Goal: Task Accomplishment & Management: Use online tool/utility

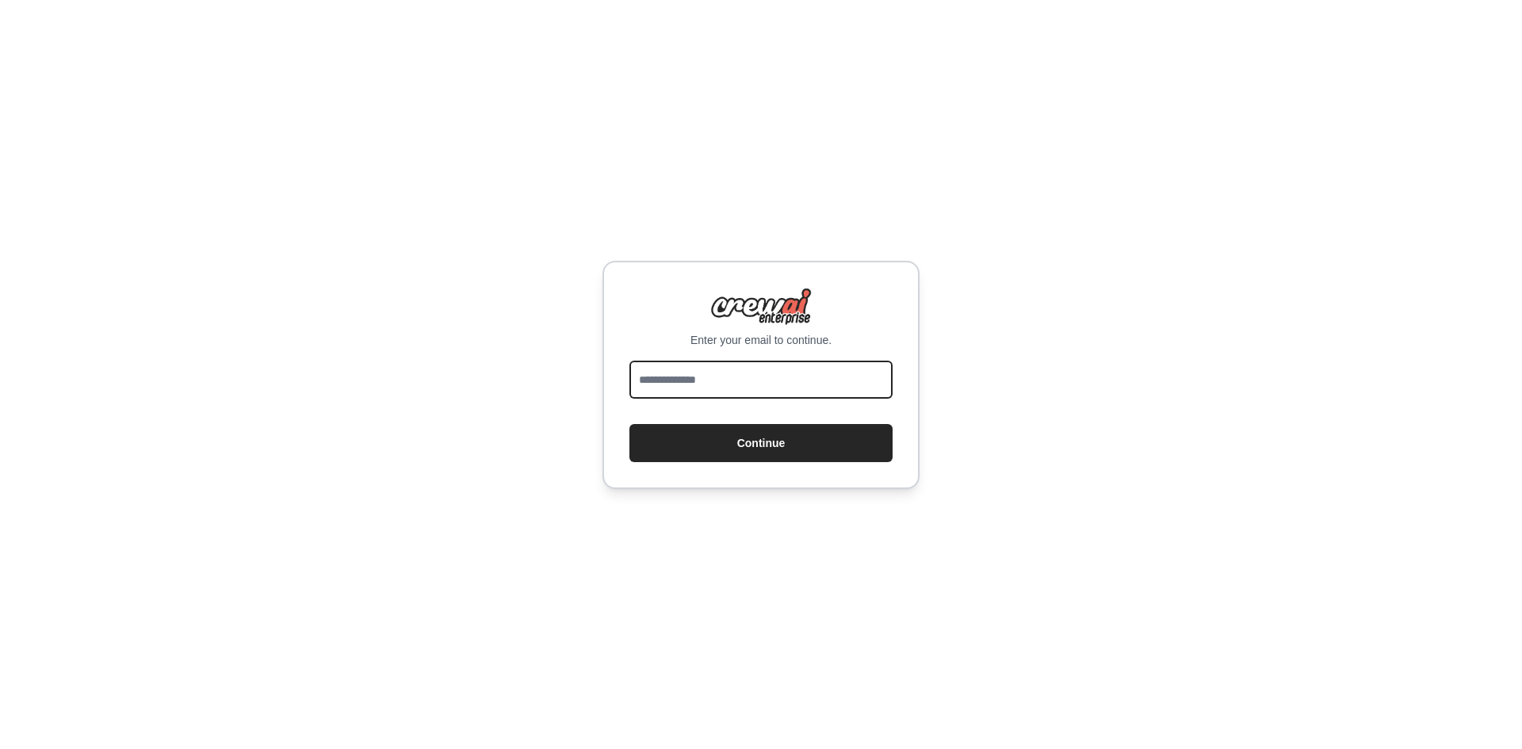
click at [772, 377] on input "email" at bounding box center [760, 380] width 263 height 38
type input "**********"
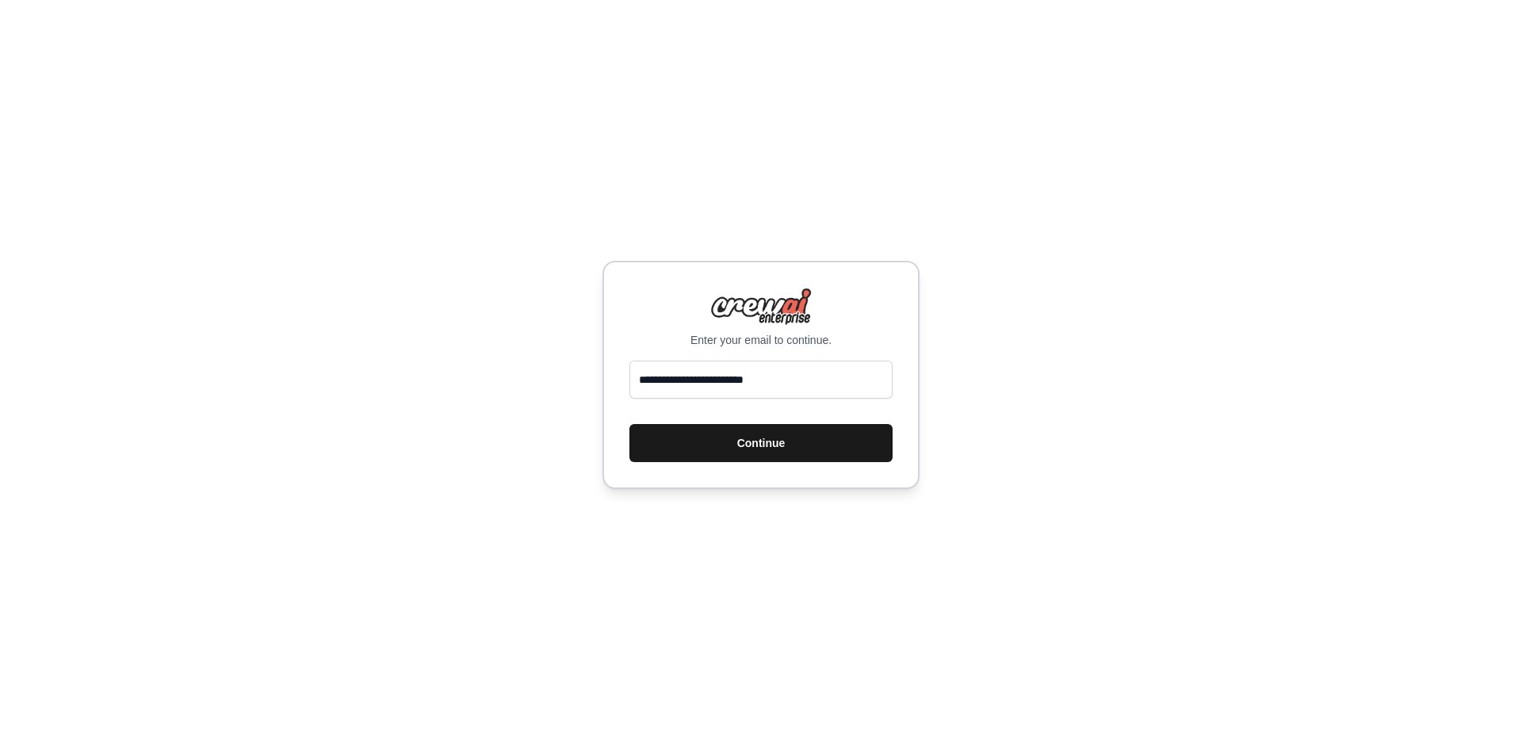
click at [766, 430] on button "Continue" at bounding box center [760, 443] width 263 height 38
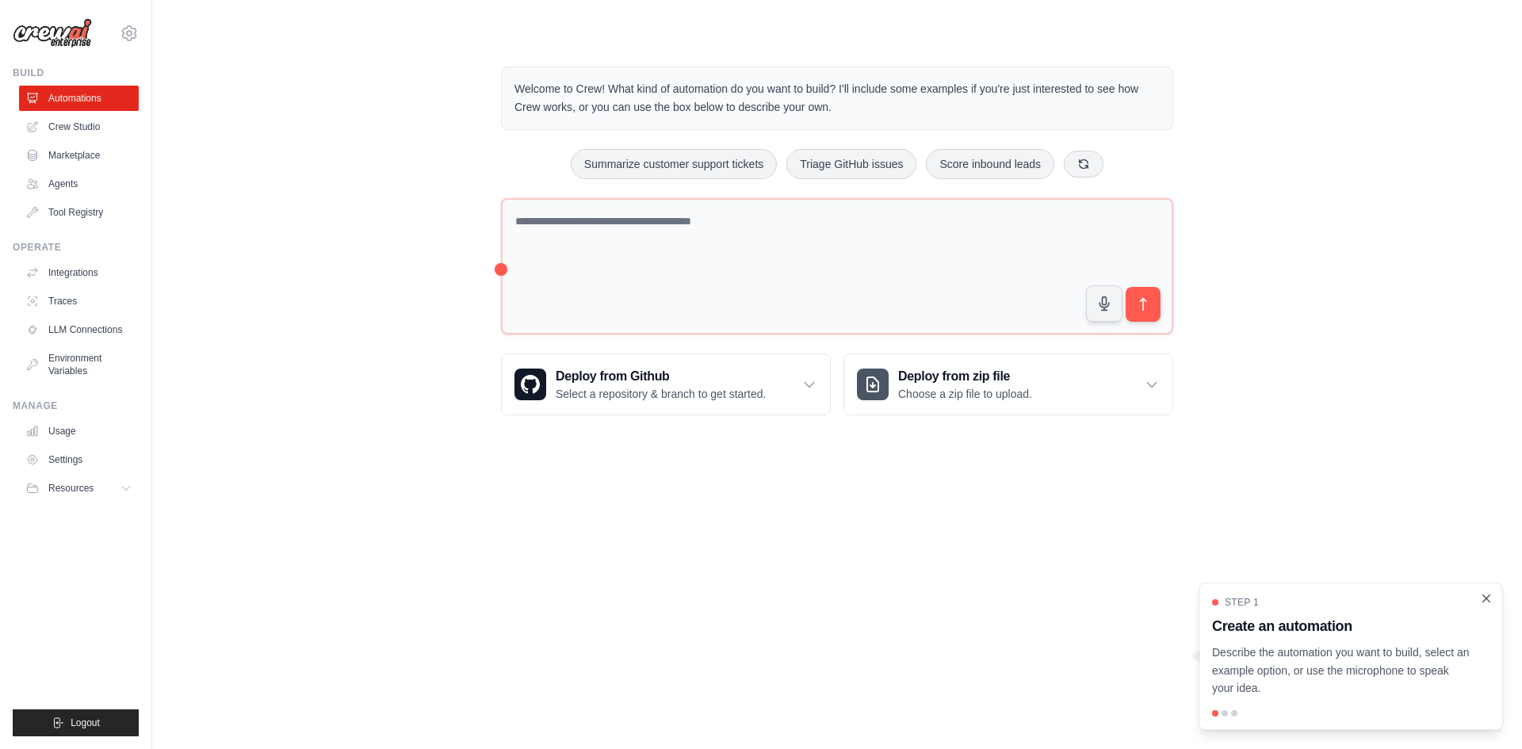
click at [1487, 599] on icon "Close walkthrough" at bounding box center [1486, 598] width 7 height 7
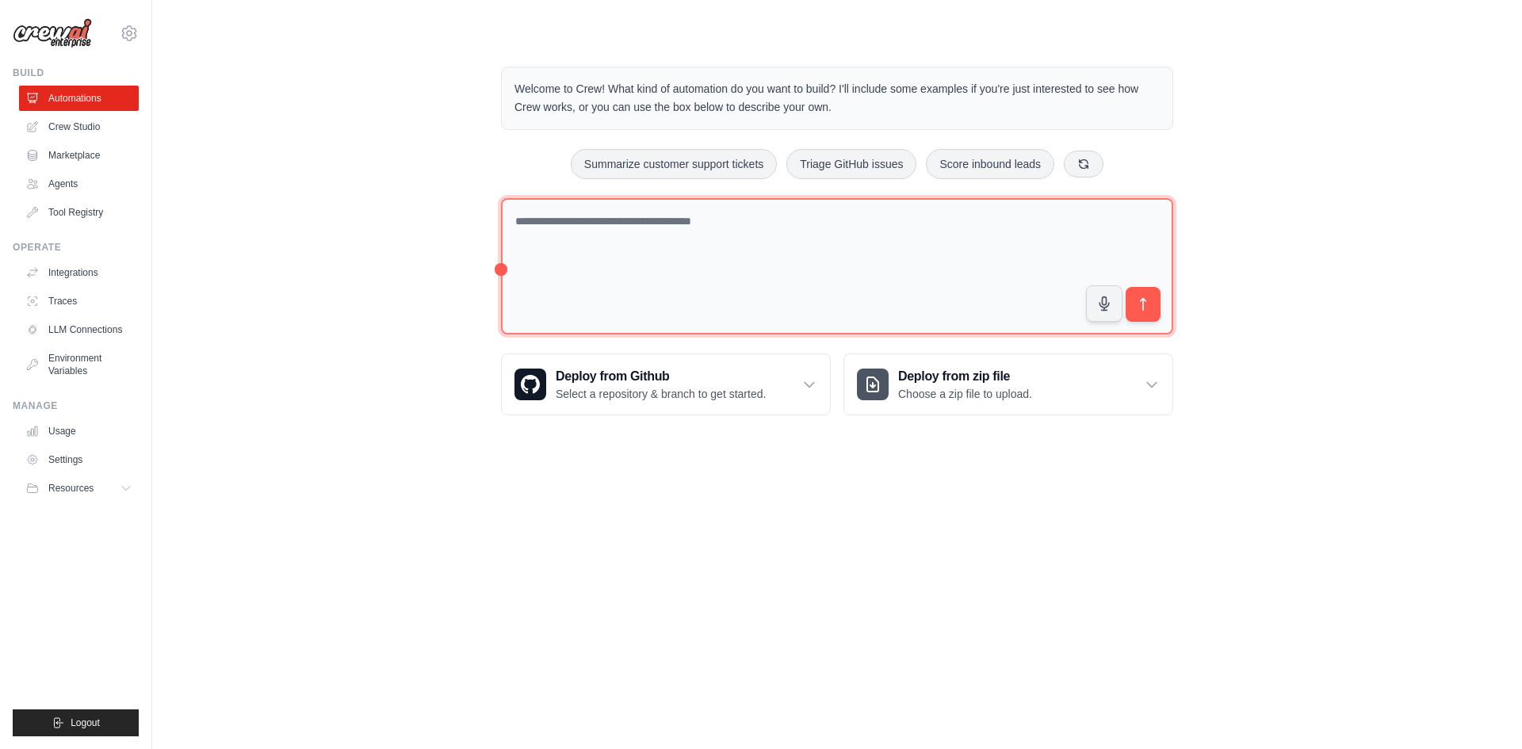
click at [673, 234] on textarea at bounding box center [837, 266] width 672 height 137
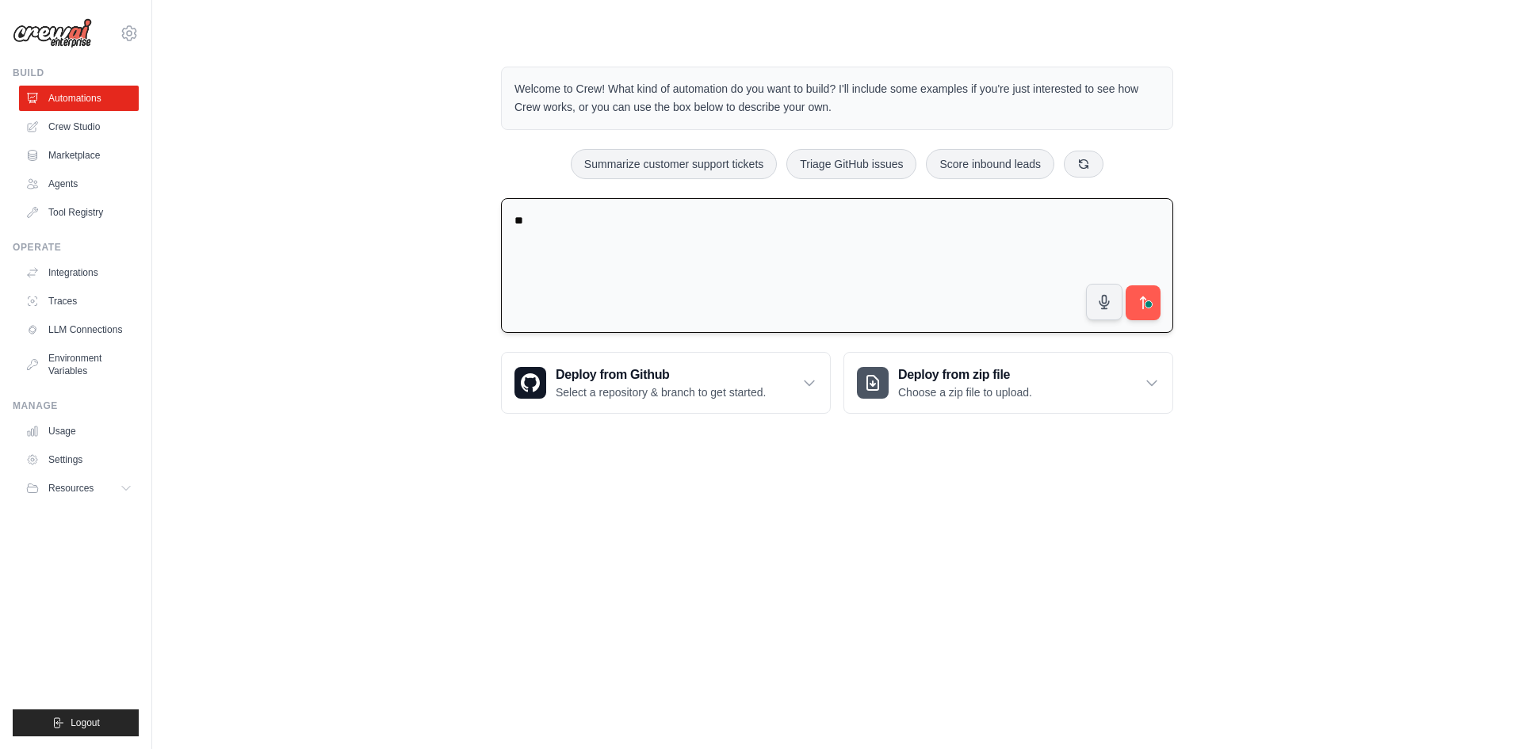
type textarea "*"
type textarea "**********"
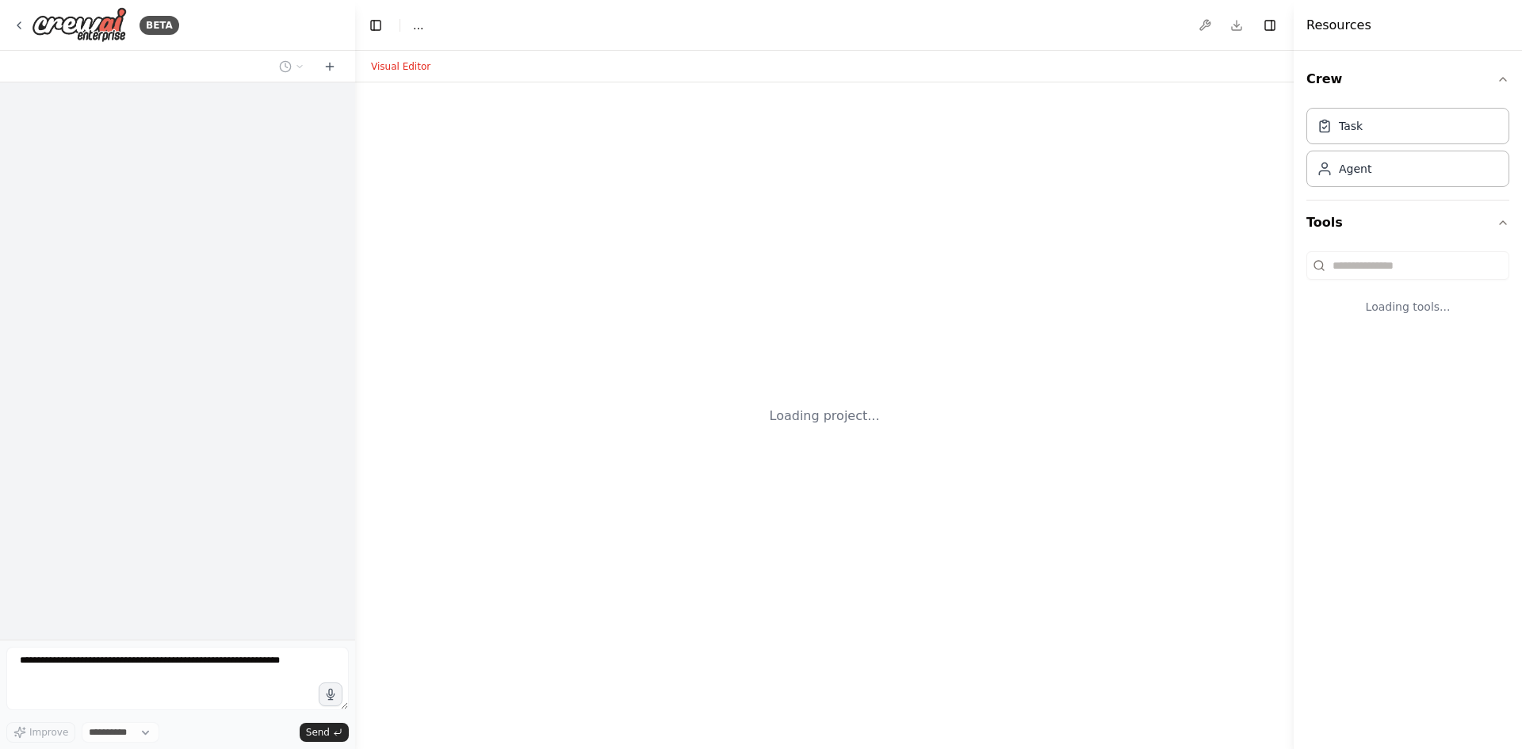
select select "****"
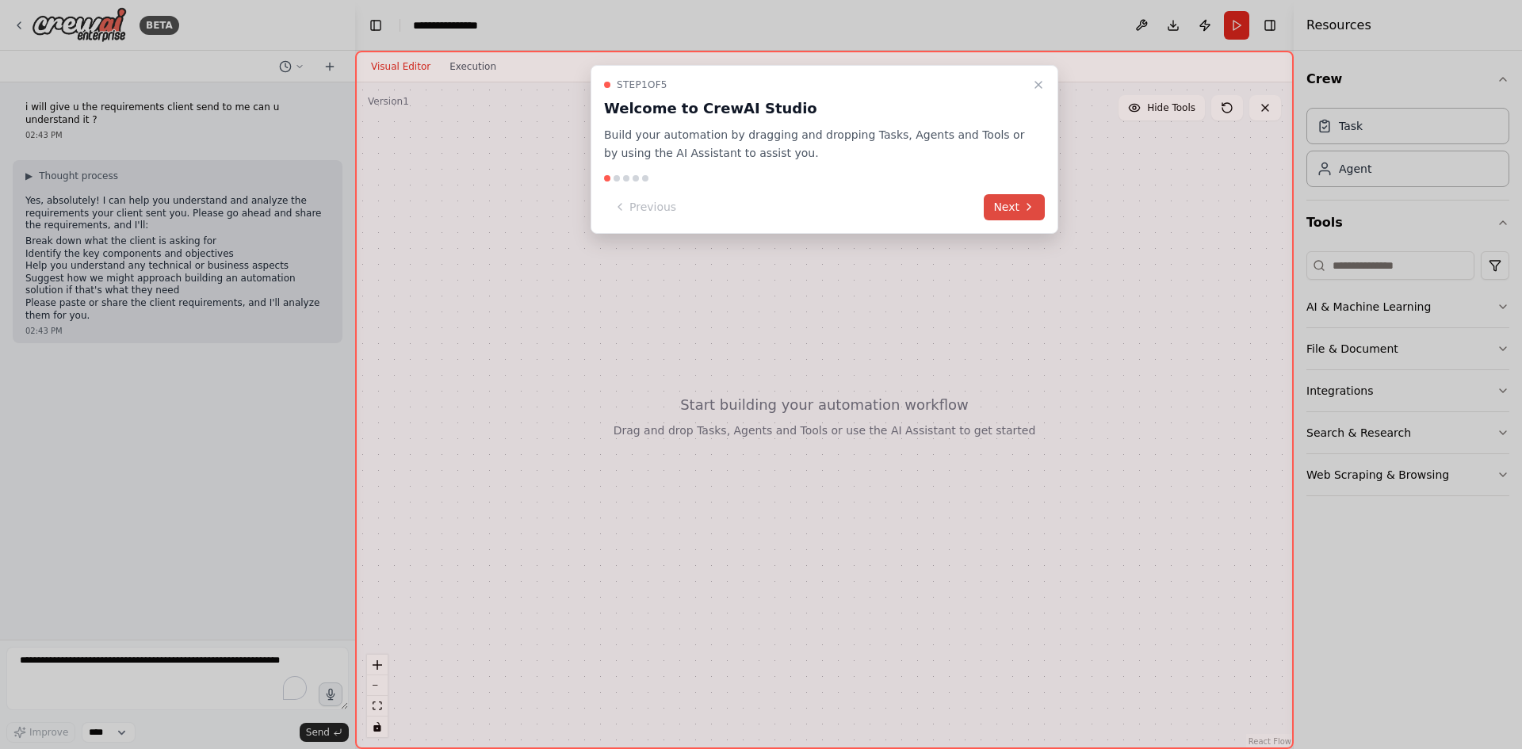
click at [1016, 212] on button "Next" at bounding box center [1014, 207] width 61 height 26
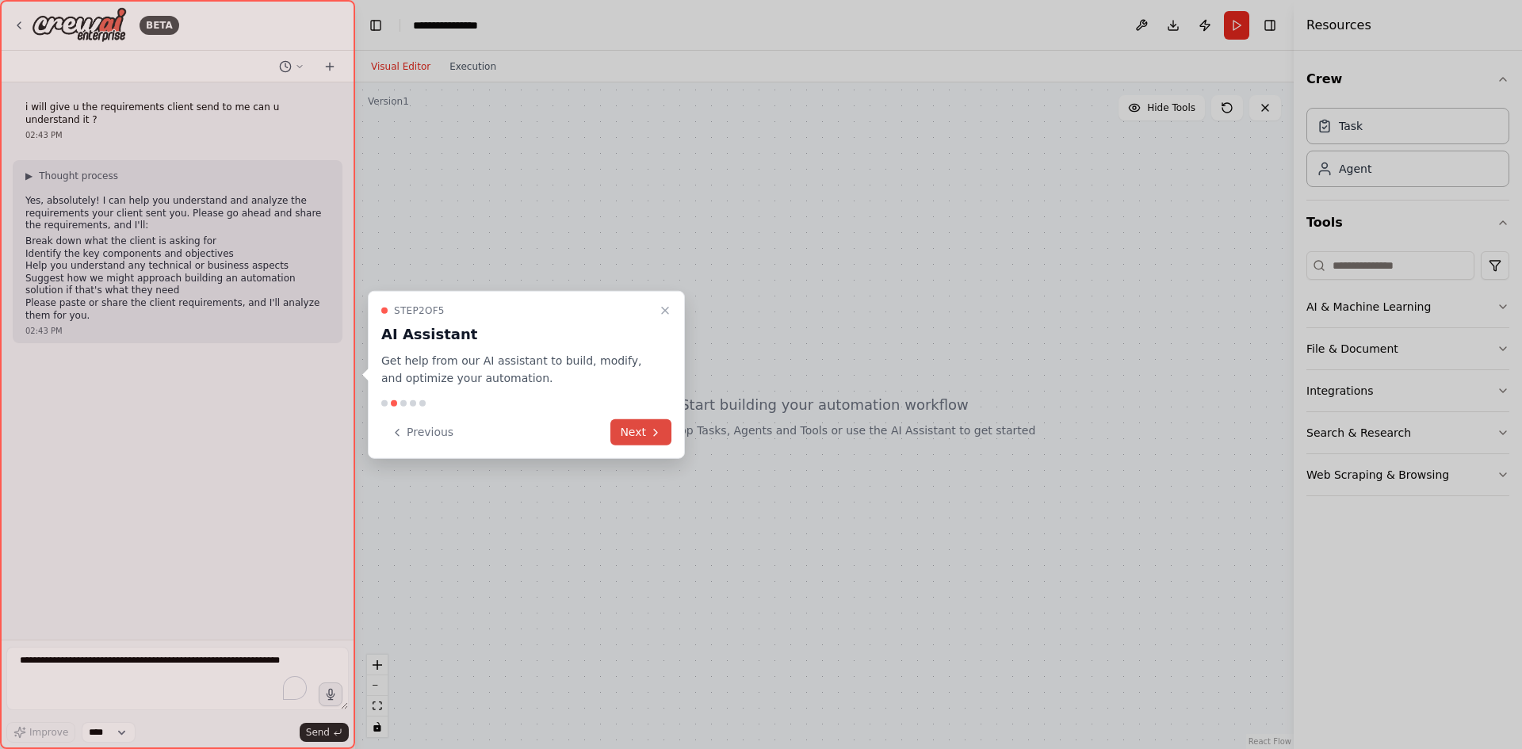
click at [629, 427] on button "Next" at bounding box center [640, 432] width 61 height 26
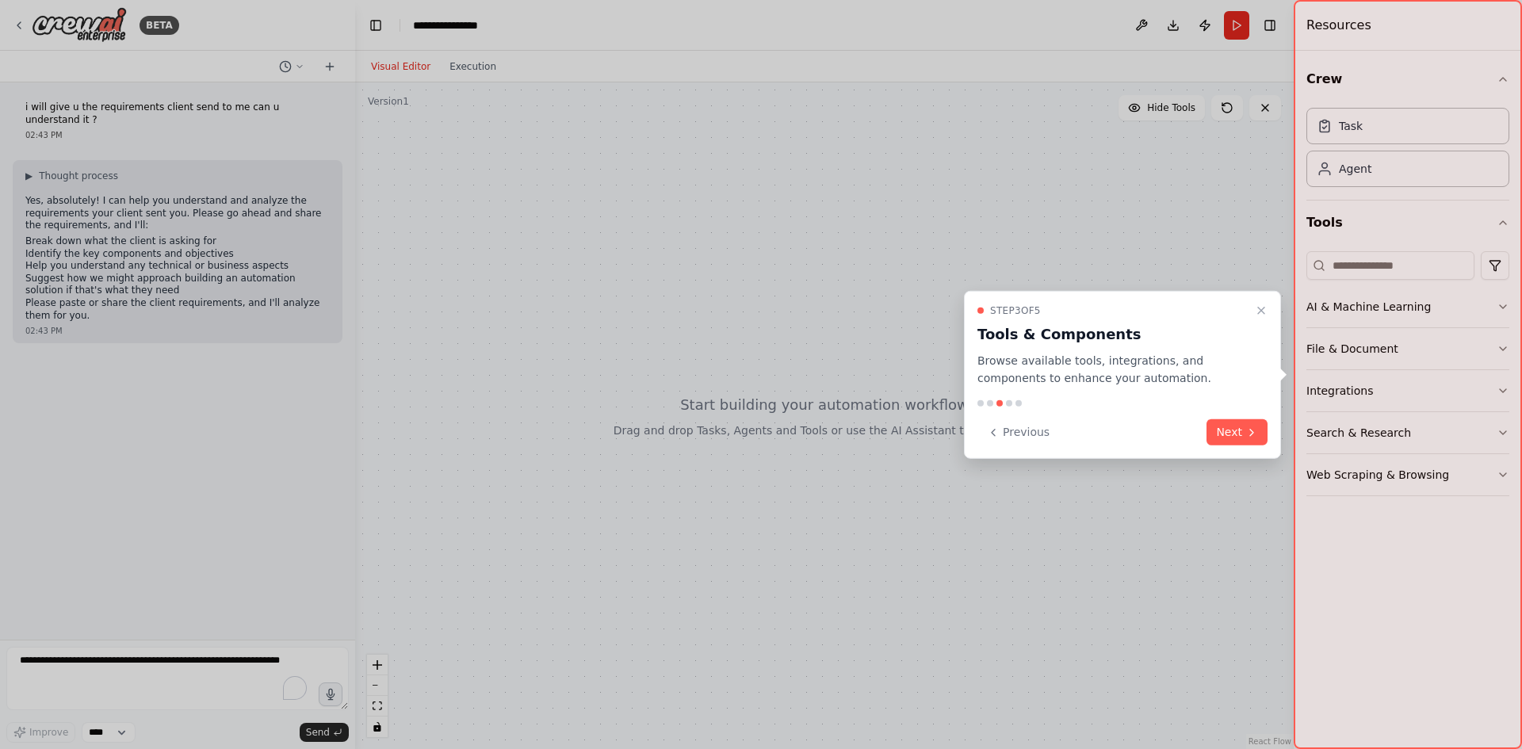
click at [1245, 410] on div "Step 3 of 5 Tools & Components Browse available tools, integrations, and compon…" at bounding box center [1122, 374] width 317 height 169
click at [1240, 433] on button "Next" at bounding box center [1237, 432] width 61 height 26
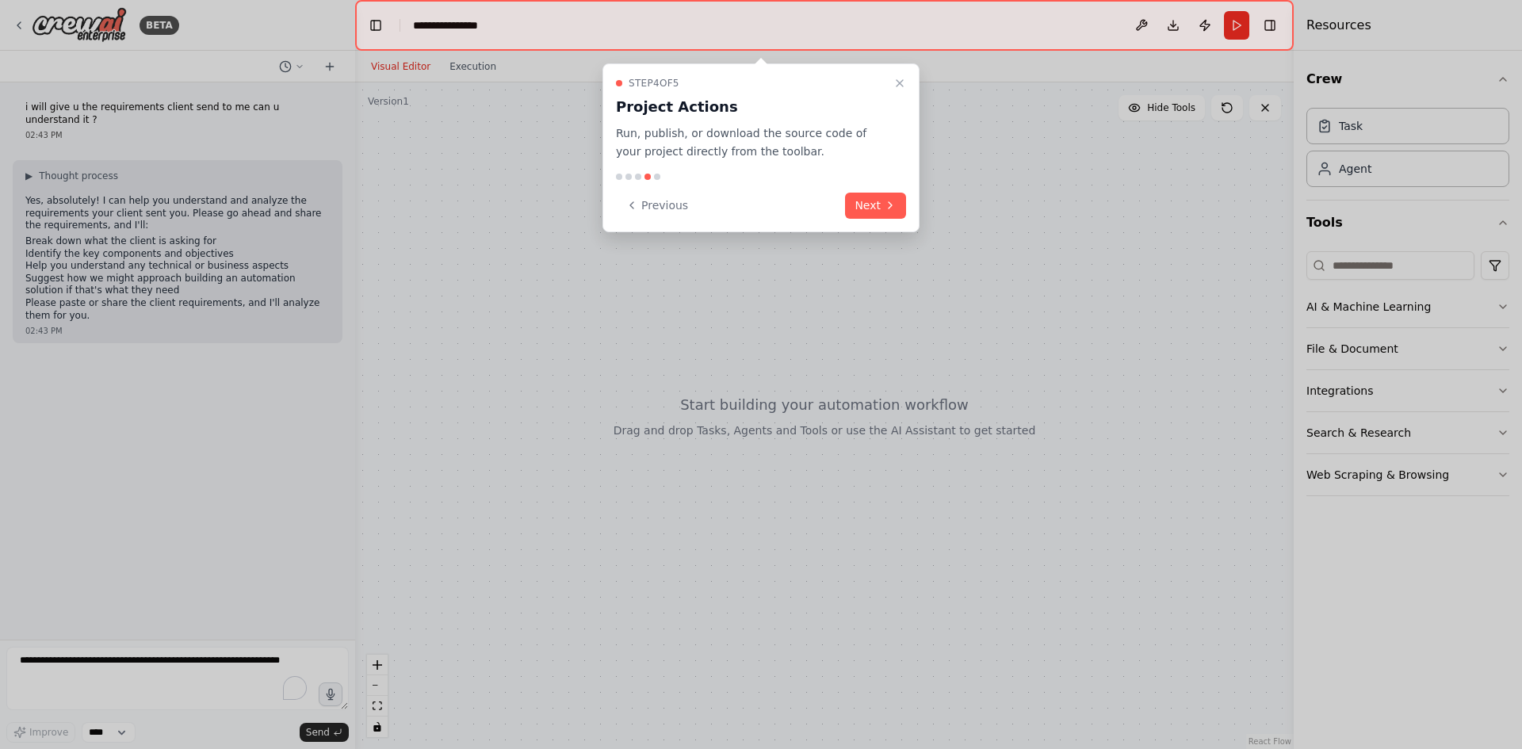
click at [860, 211] on button "Next" at bounding box center [875, 206] width 61 height 26
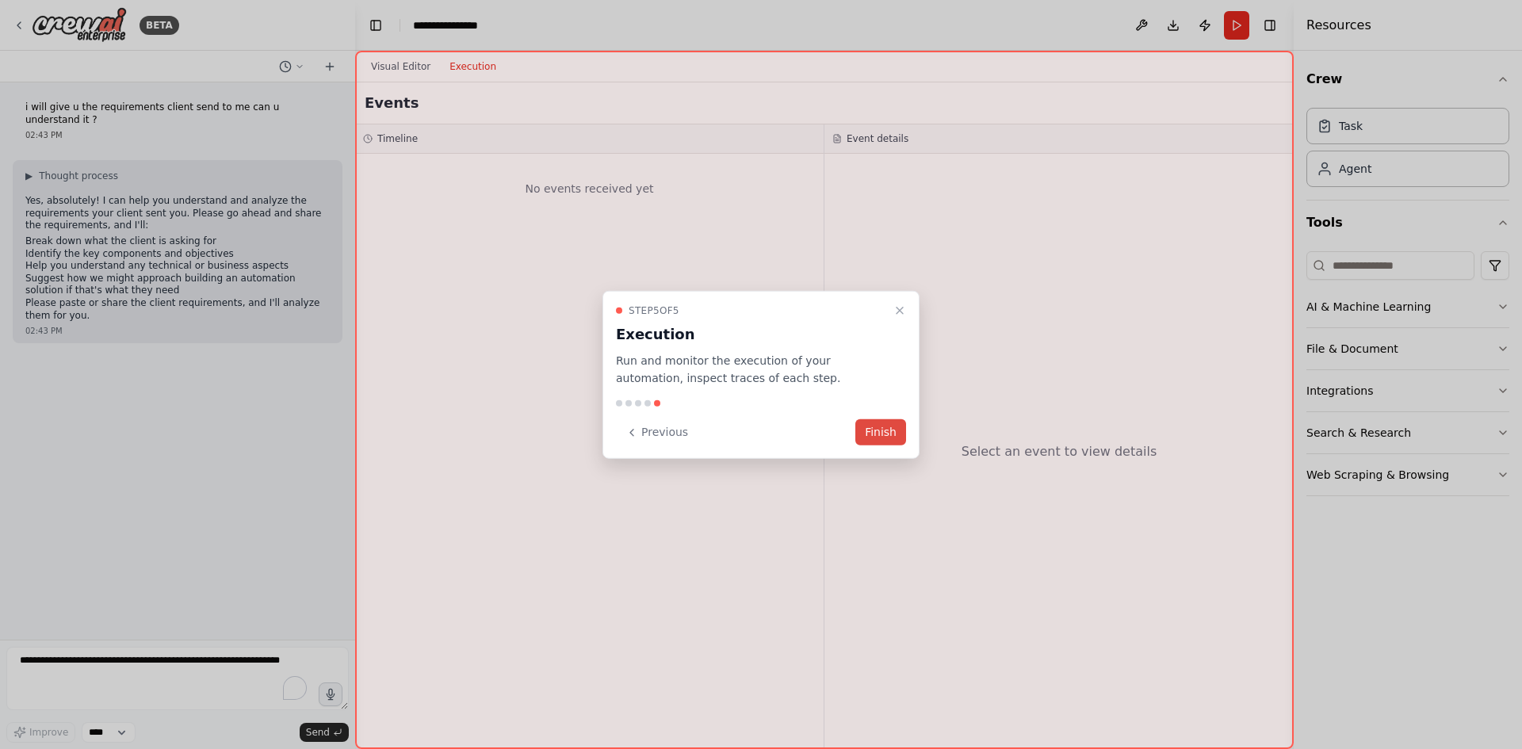
click at [890, 425] on button "Finish" at bounding box center [880, 432] width 51 height 26
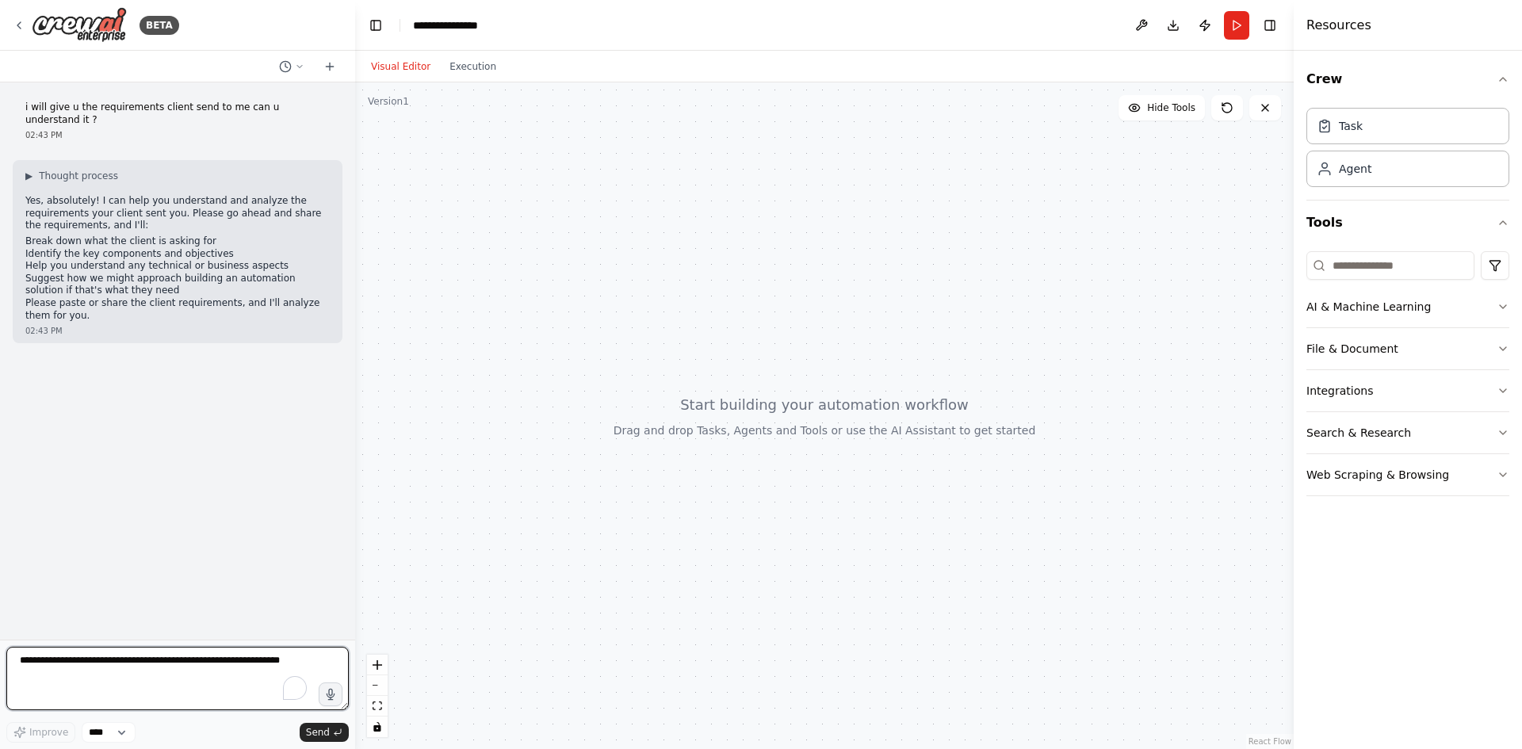
click at [86, 669] on textarea "To enrich screen reader interactions, please activate Accessibility in Grammarl…" at bounding box center [177, 678] width 342 height 63
click at [96, 659] on textarea "To enrich screen reader interactions, please activate Accessibility in Grammarl…" at bounding box center [177, 678] width 342 height 63
paste textarea "**********"
click at [18, 662] on textarea "To enrich screen reader interactions, please activate Accessibility in Grammarl…" at bounding box center [177, 678] width 342 height 63
paste textarea "**********"
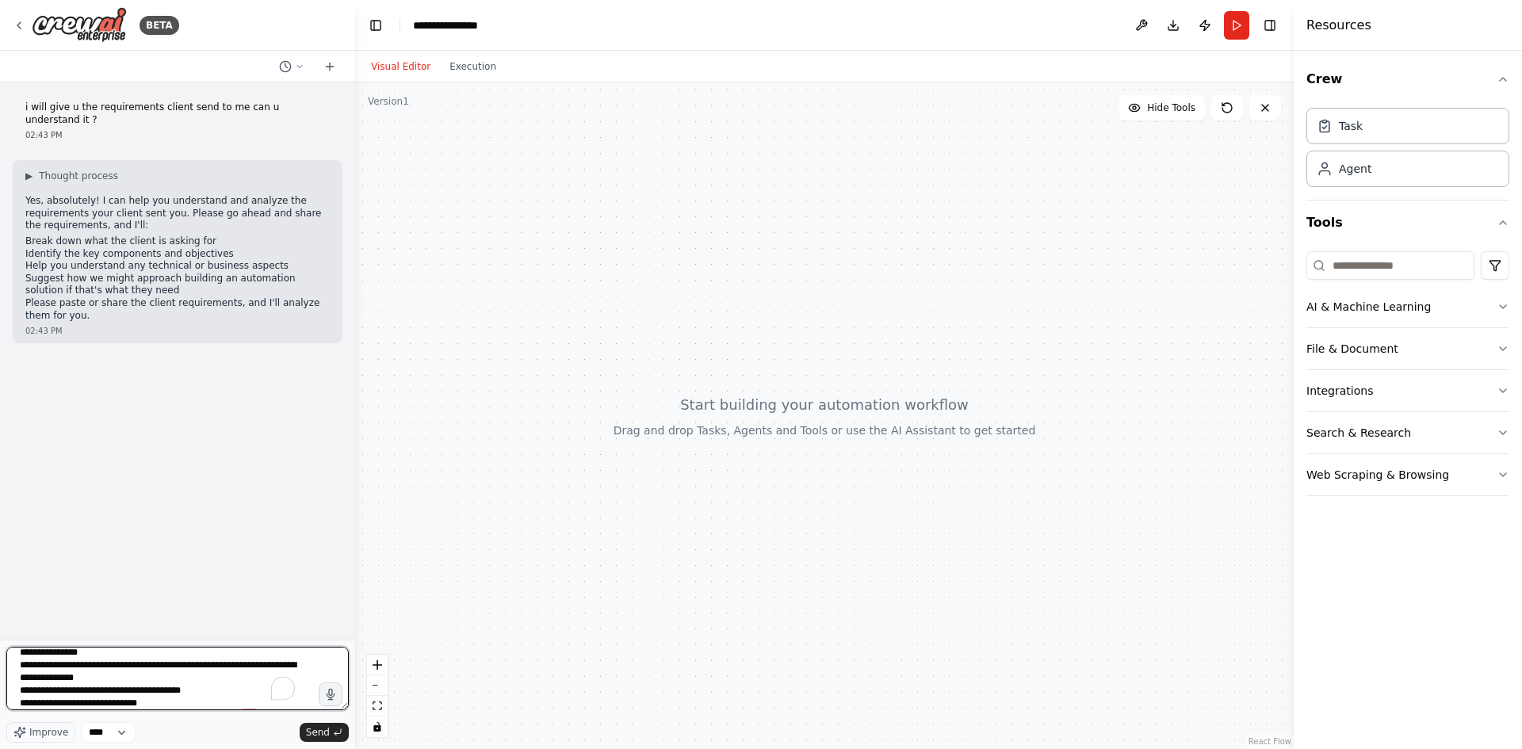
type textarea "**********"
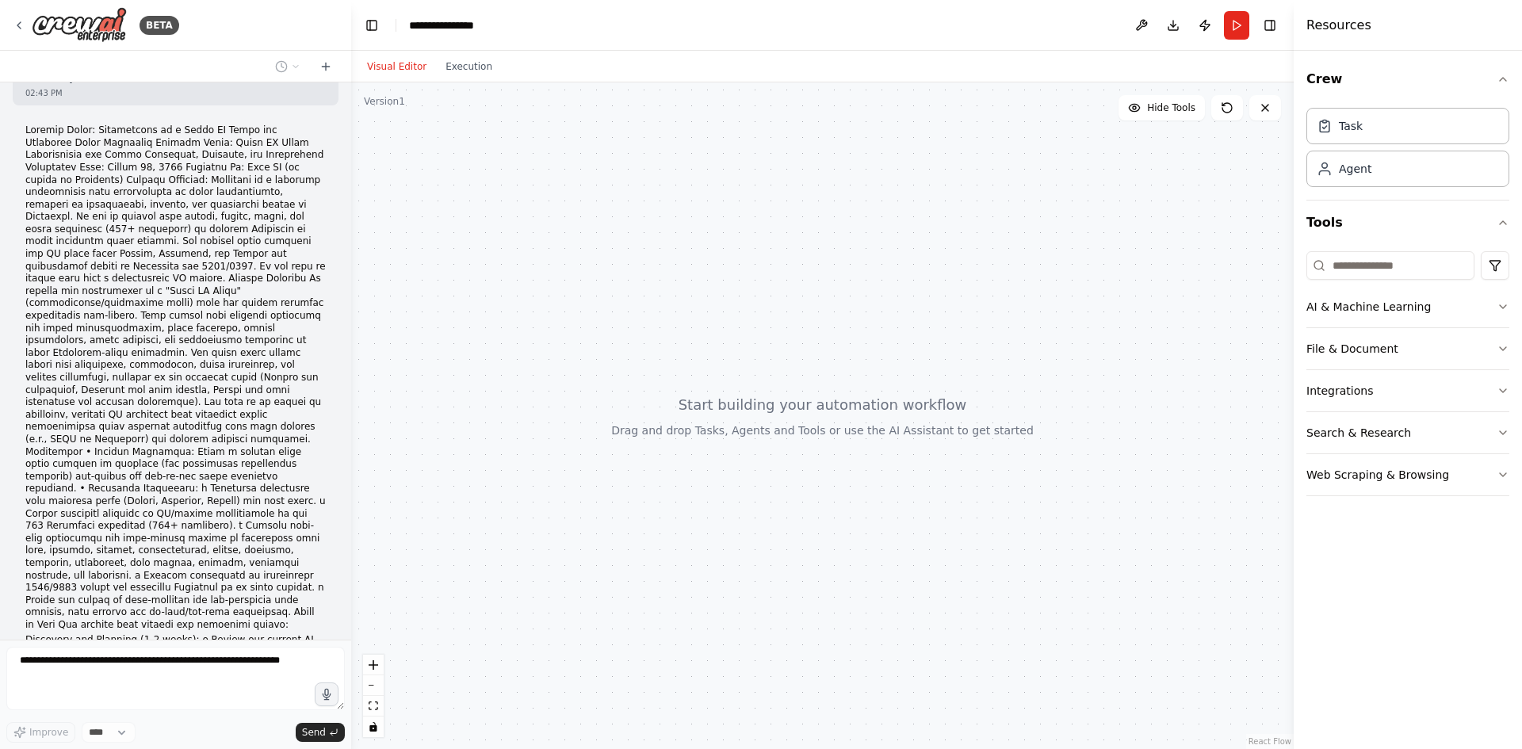
drag, startPoint x: 351, startPoint y: 186, endPoint x: 351, endPoint y: 205, distance: 19.8
click at [351, 205] on div "BETA i will give u the requirements client send to me can u understand it ? 02:…" at bounding box center [761, 374] width 1522 height 749
drag, startPoint x: 346, startPoint y: 201, endPoint x: 339, endPoint y: 265, distance: 63.8
click at [339, 265] on div "BETA i will give u the requirements client send to me can u understand it ? 02:…" at bounding box center [761, 374] width 1522 height 749
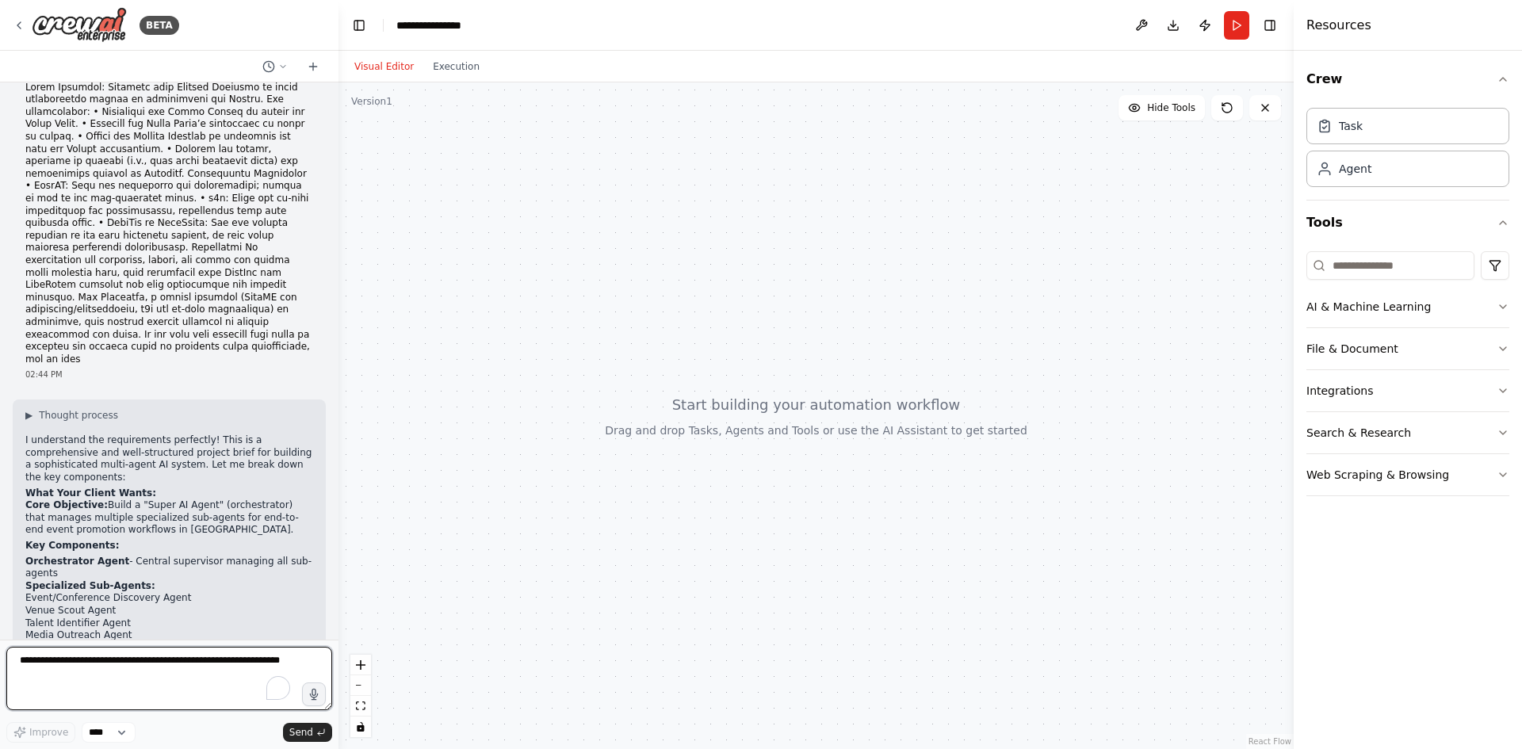
click at [146, 675] on textarea "To enrich screen reader interactions, please activate Accessibility in Grammarl…" at bounding box center [169, 678] width 326 height 63
type textarea "***"
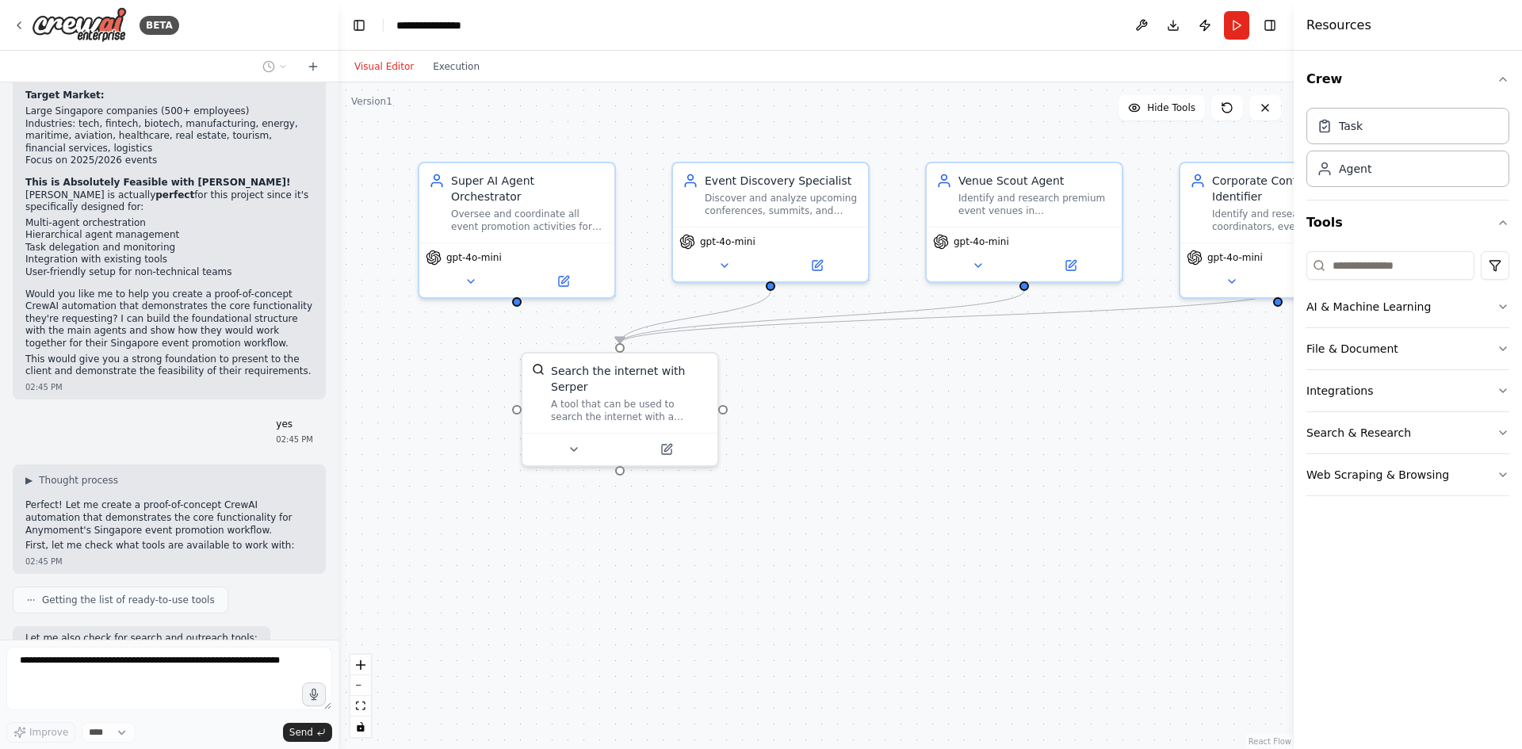
scroll to position [4348, 0]
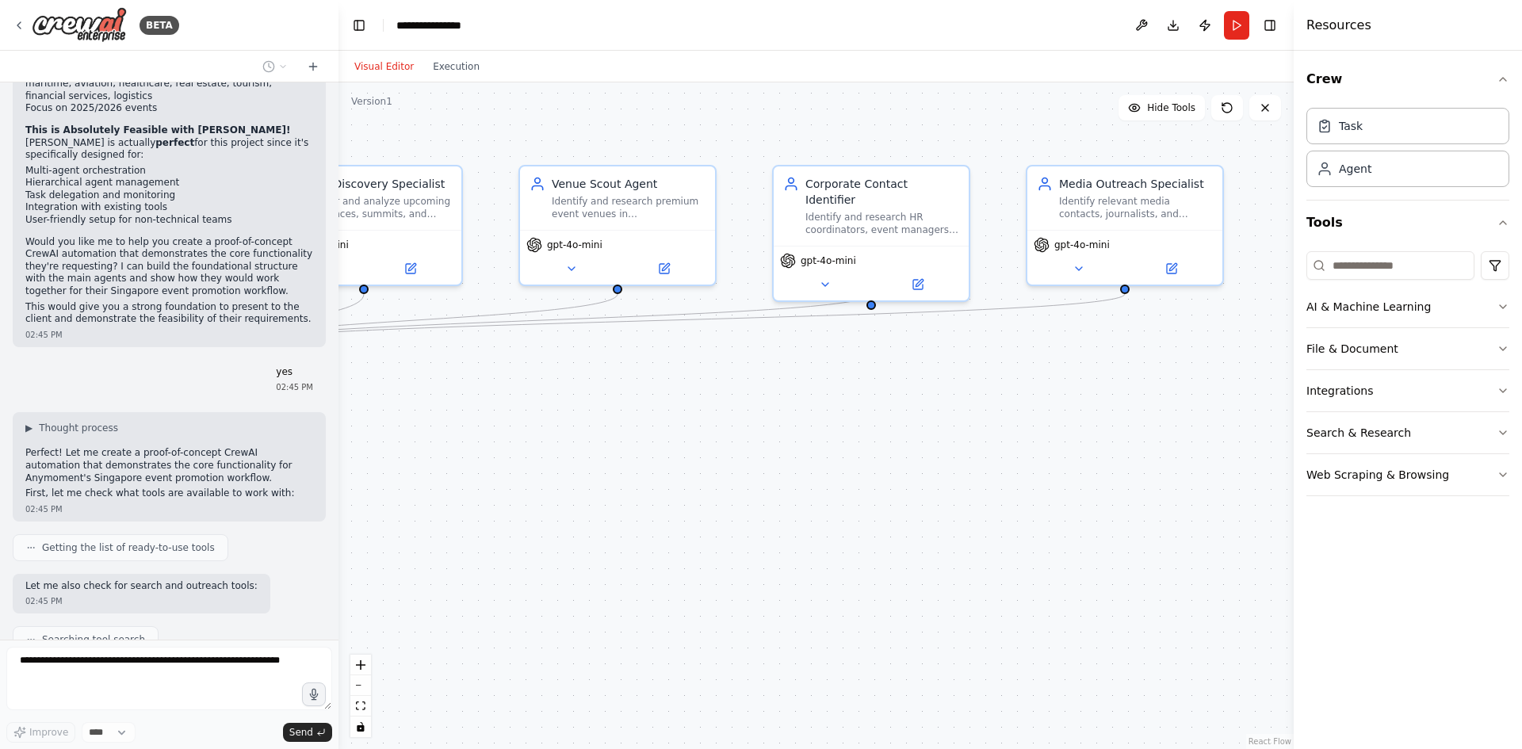
drag, startPoint x: 1006, startPoint y: 555, endPoint x: 595, endPoint y: 548, distance: 410.7
click at [591, 556] on div ".deletable-edge-delete-btn { width: 20px; height: 20px; border: 0px solid #ffff…" at bounding box center [816, 415] width 955 height 667
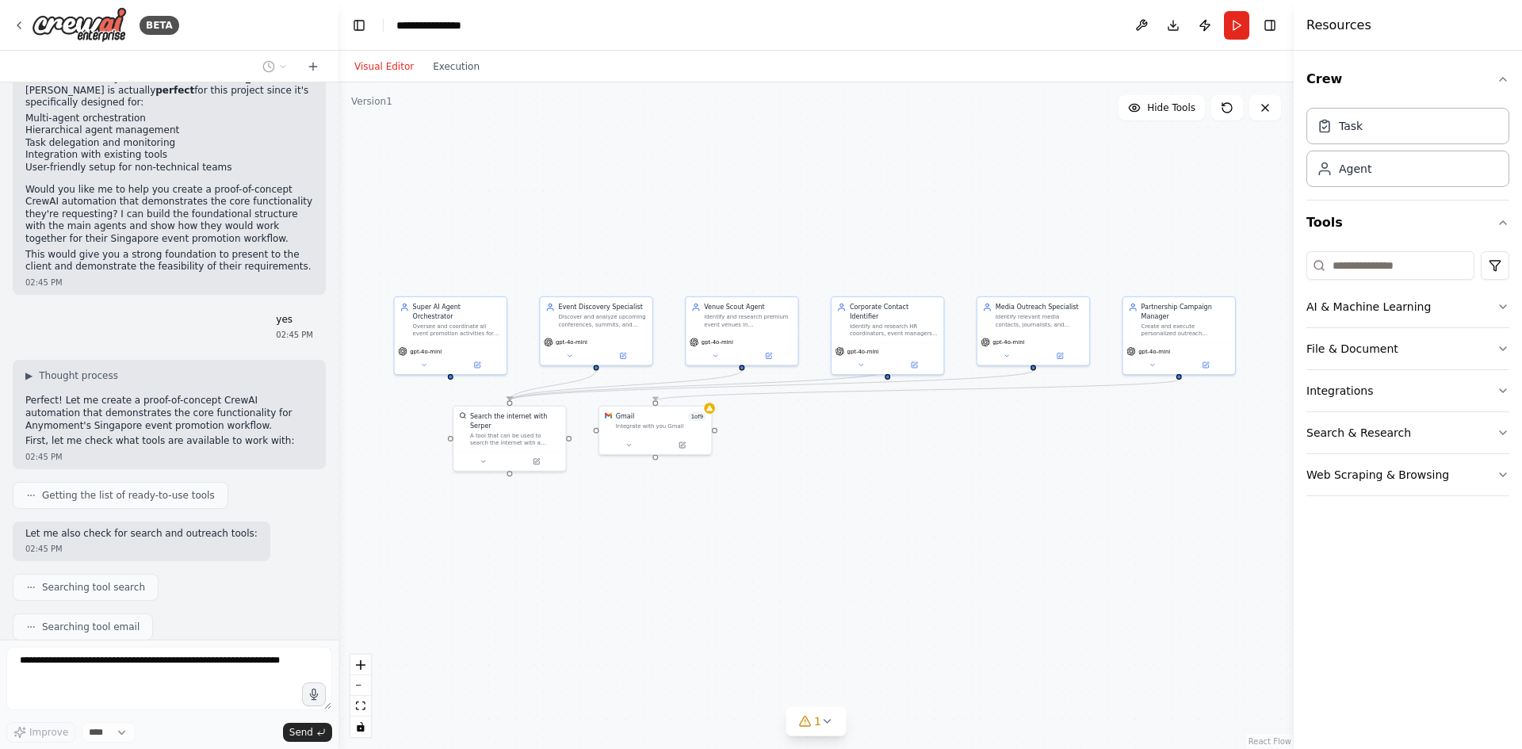
drag, startPoint x: 593, startPoint y: 552, endPoint x: 727, endPoint y: 507, distance: 141.1
click at [728, 510] on div ".deletable-edge-delete-btn { width: 20px; height: 20px; border: 0px solid #ffff…" at bounding box center [816, 415] width 955 height 667
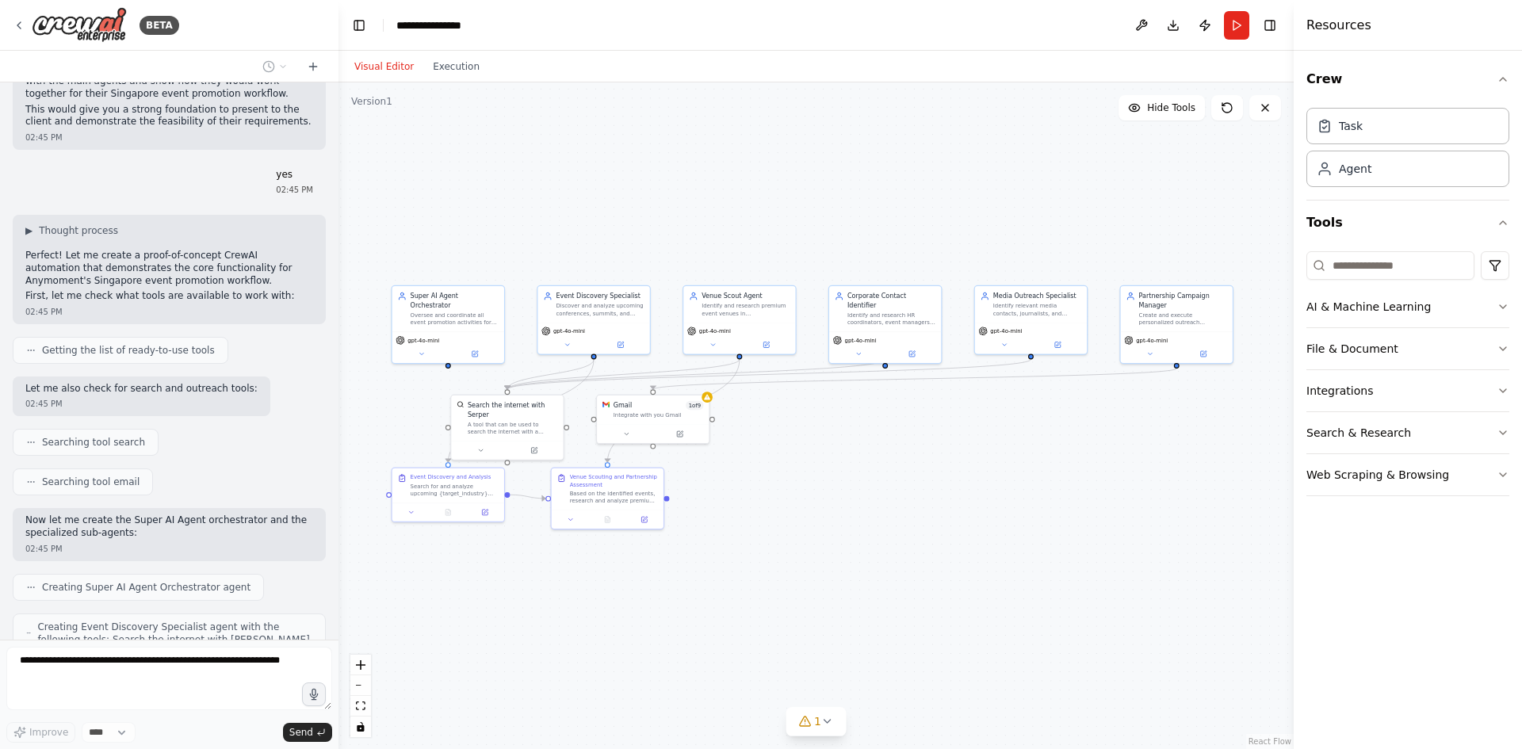
scroll to position [4585, 0]
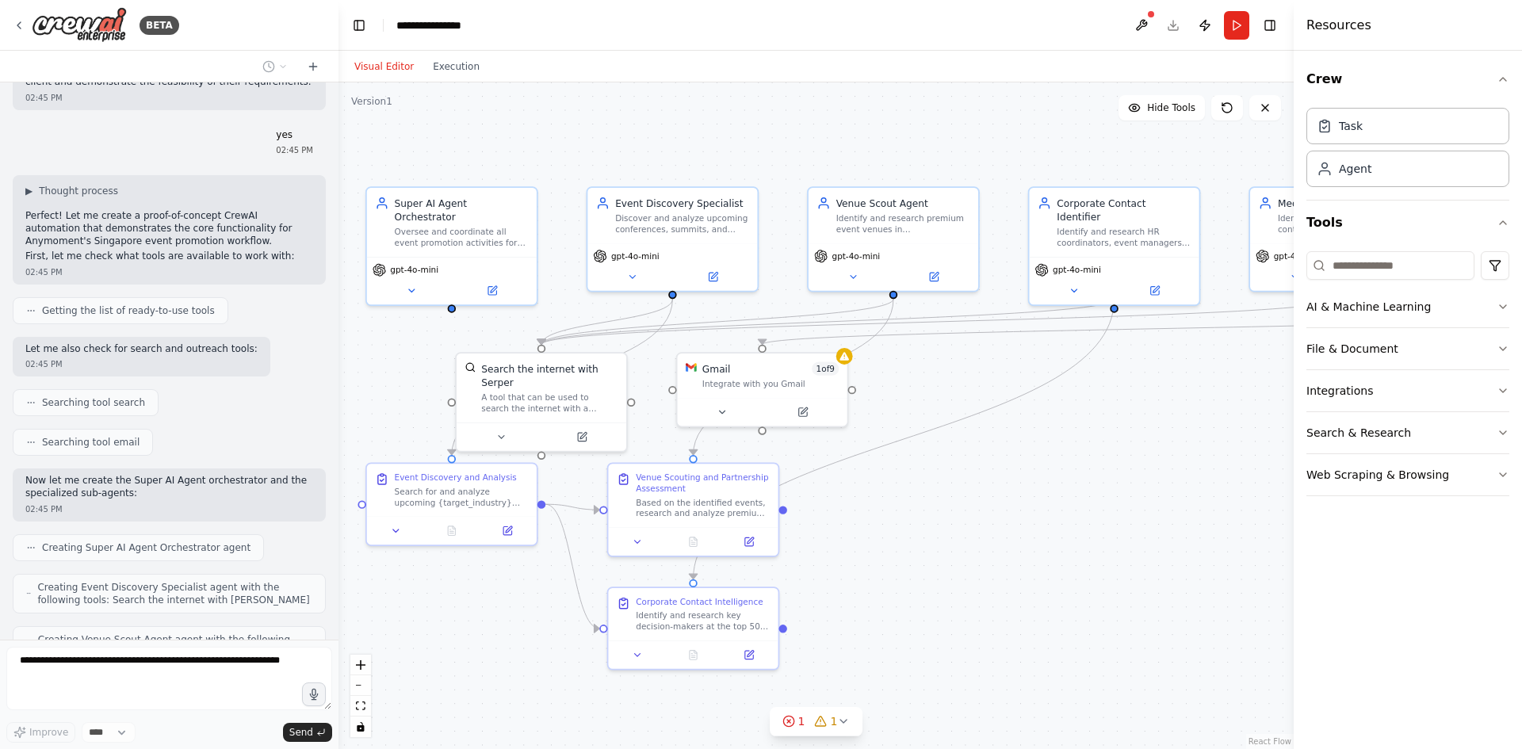
drag, startPoint x: 757, startPoint y: 540, endPoint x: 966, endPoint y: 606, distance: 218.9
click at [966, 606] on div ".deletable-edge-delete-btn { width: 20px; height: 20px; border: 0px solid #ffff…" at bounding box center [816, 415] width 955 height 667
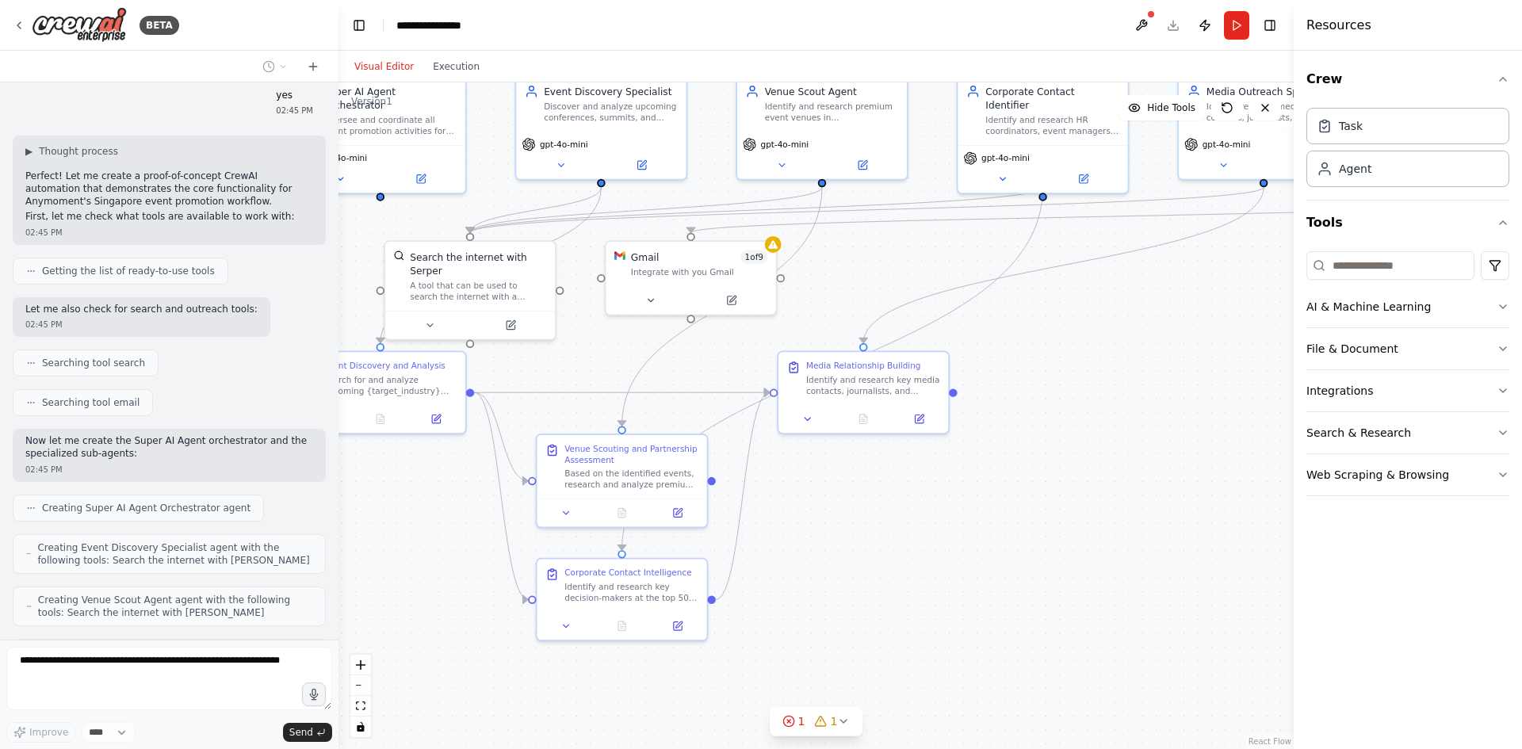
drag, startPoint x: 1010, startPoint y: 656, endPoint x: 931, endPoint y: 546, distance: 135.1
click at [931, 546] on div ".deletable-edge-delete-btn { width: 20px; height: 20px; border: 0px solid #ffff…" at bounding box center [816, 415] width 955 height 667
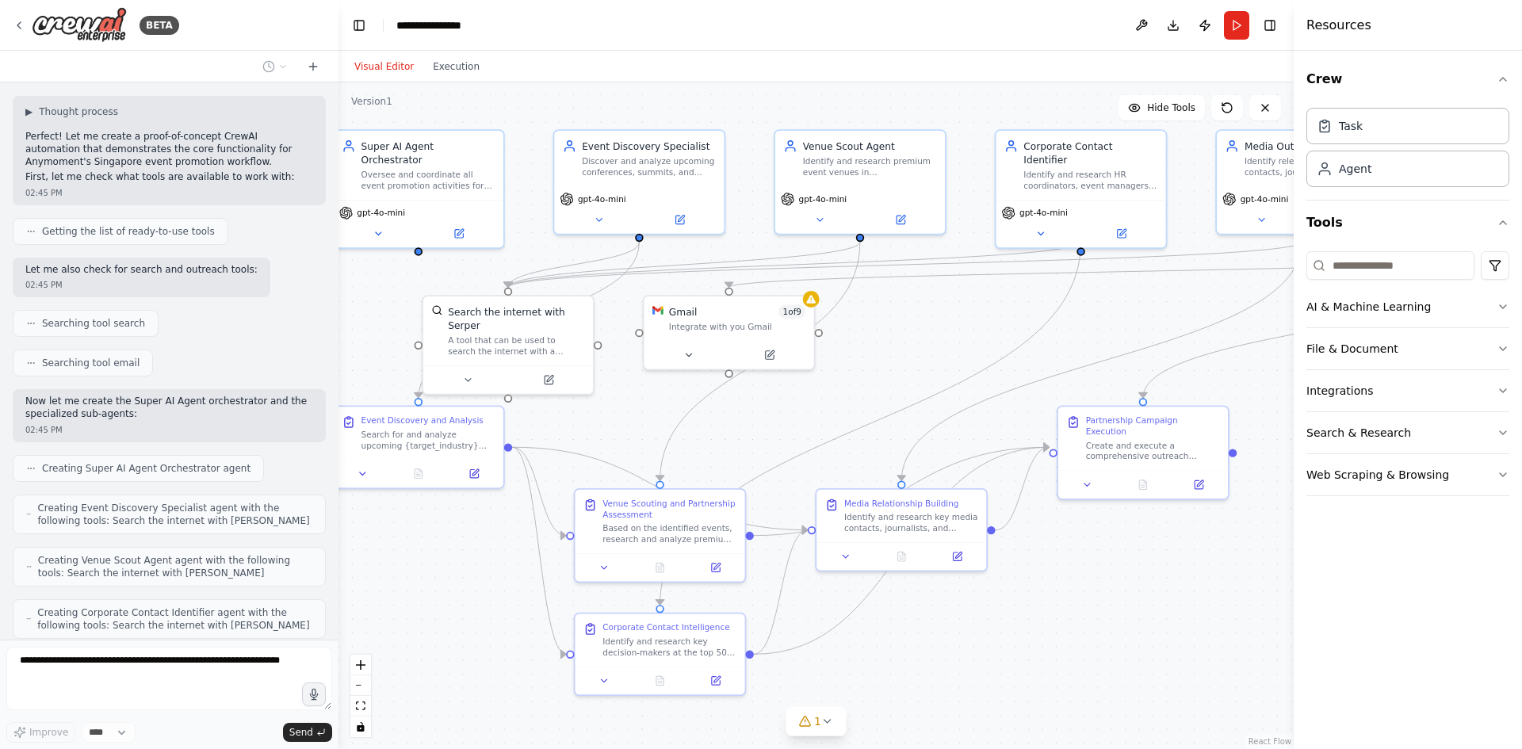
drag, startPoint x: 974, startPoint y: 566, endPoint x: 1012, endPoint y: 621, distance: 66.6
click at [1012, 621] on div ".deletable-edge-delete-btn { width: 20px; height: 20px; border: 0px solid #ffff…" at bounding box center [816, 415] width 955 height 667
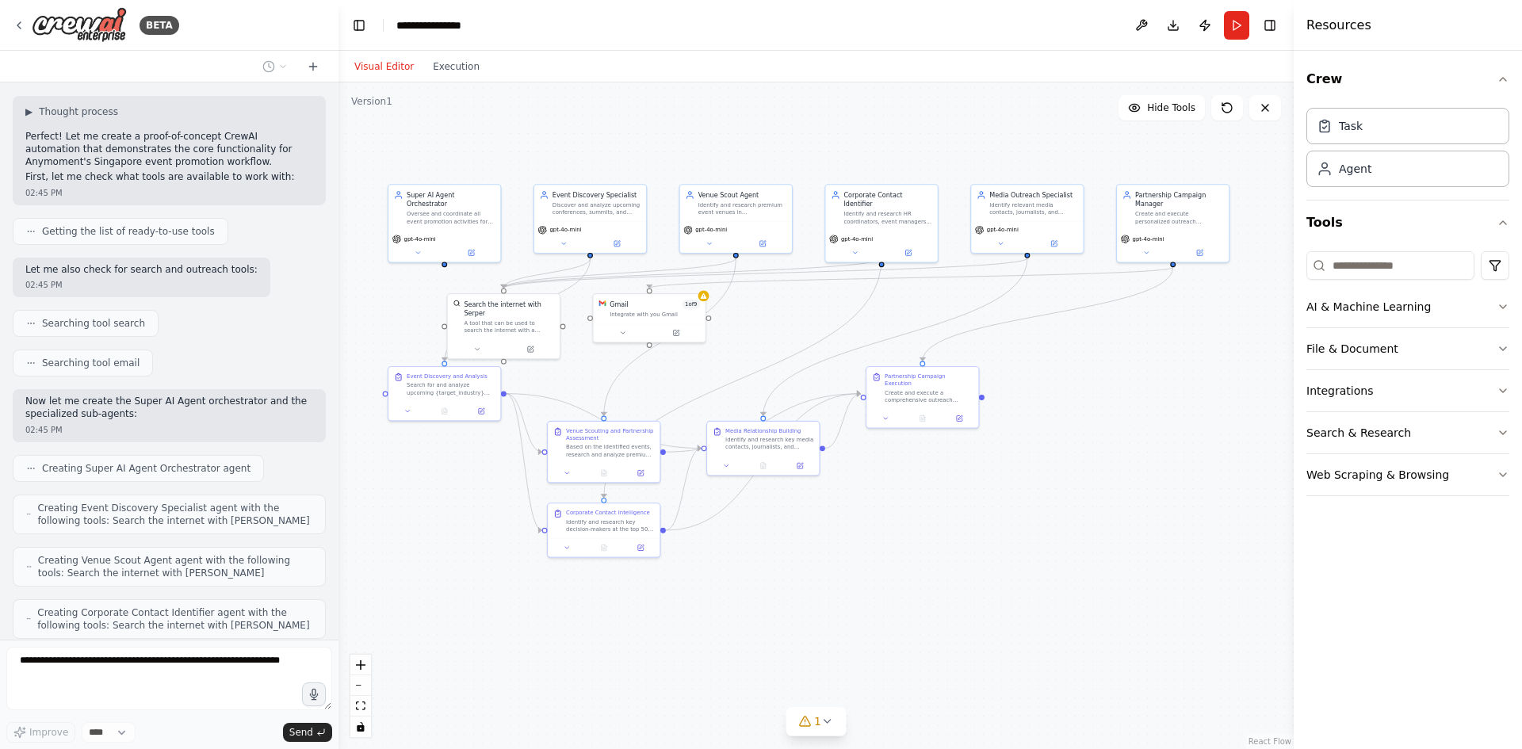
drag, startPoint x: 1008, startPoint y: 629, endPoint x: 833, endPoint y: 517, distance: 208.3
click at [833, 517] on div ".deletable-edge-delete-btn { width: 20px; height: 20px; border: 0px solid #ffff…" at bounding box center [816, 415] width 955 height 667
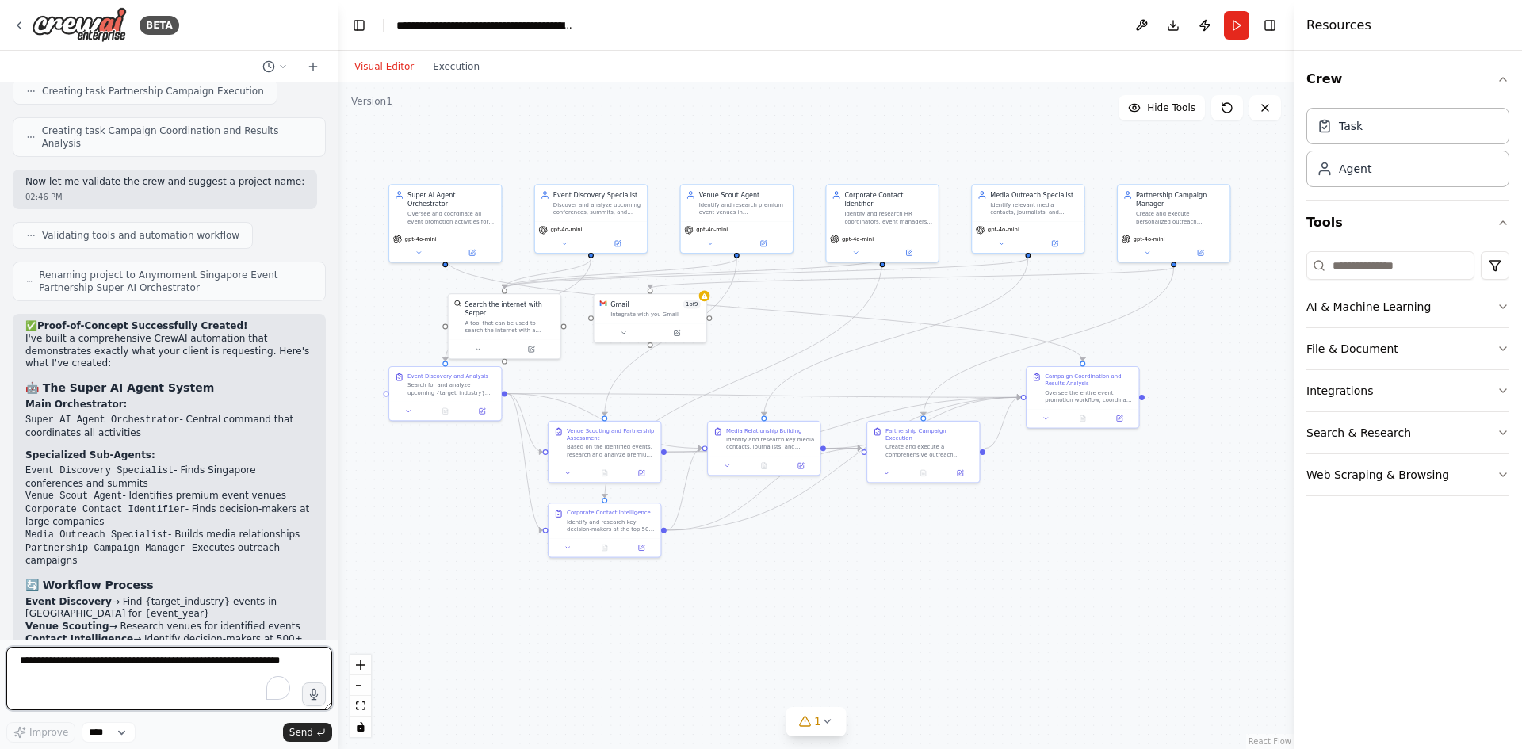
scroll to position [5592, 0]
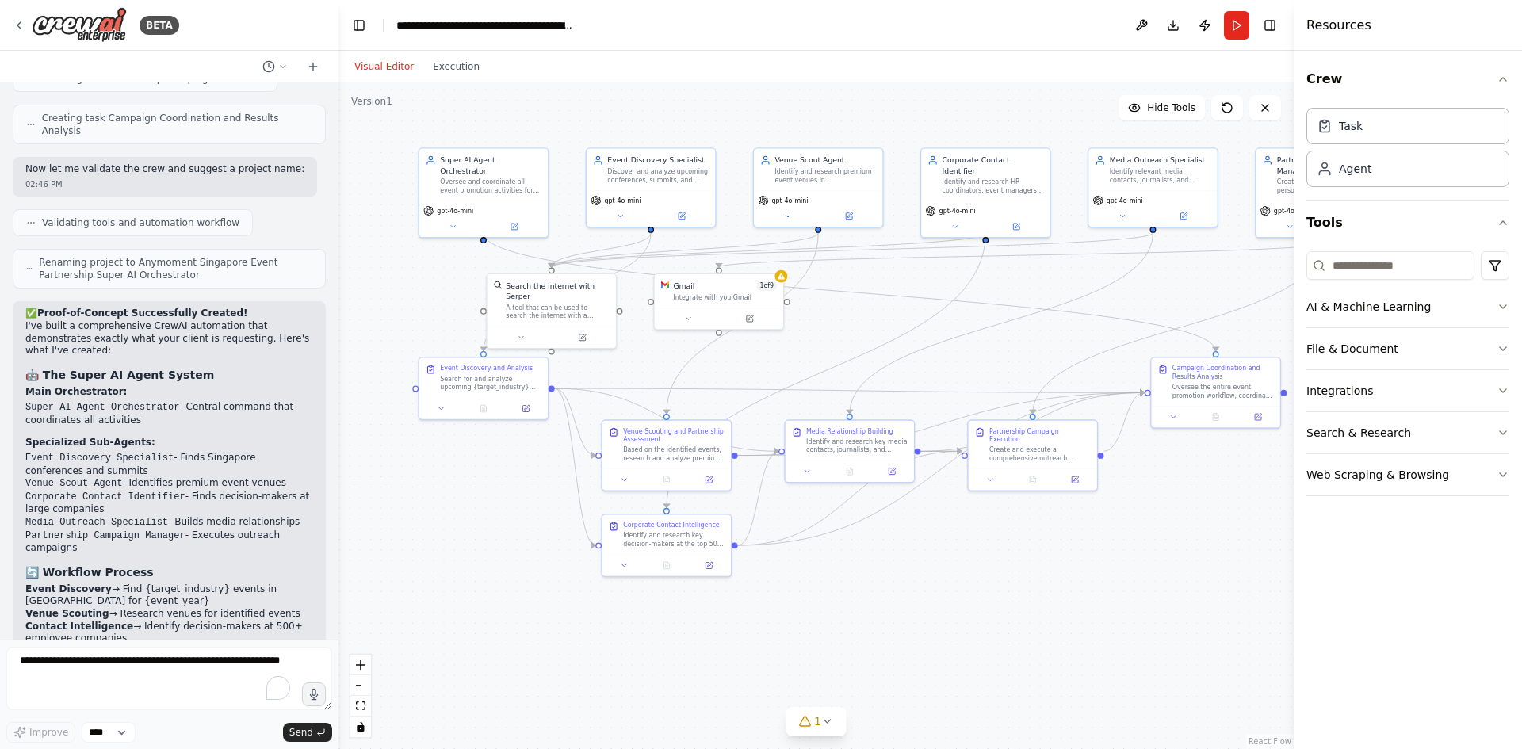
drag, startPoint x: 819, startPoint y: 557, endPoint x: 975, endPoint y: 589, distance: 159.4
click at [975, 589] on div ".deletable-edge-delete-btn { width: 20px; height: 20px; border: 0px solid #ffff…" at bounding box center [816, 415] width 955 height 667
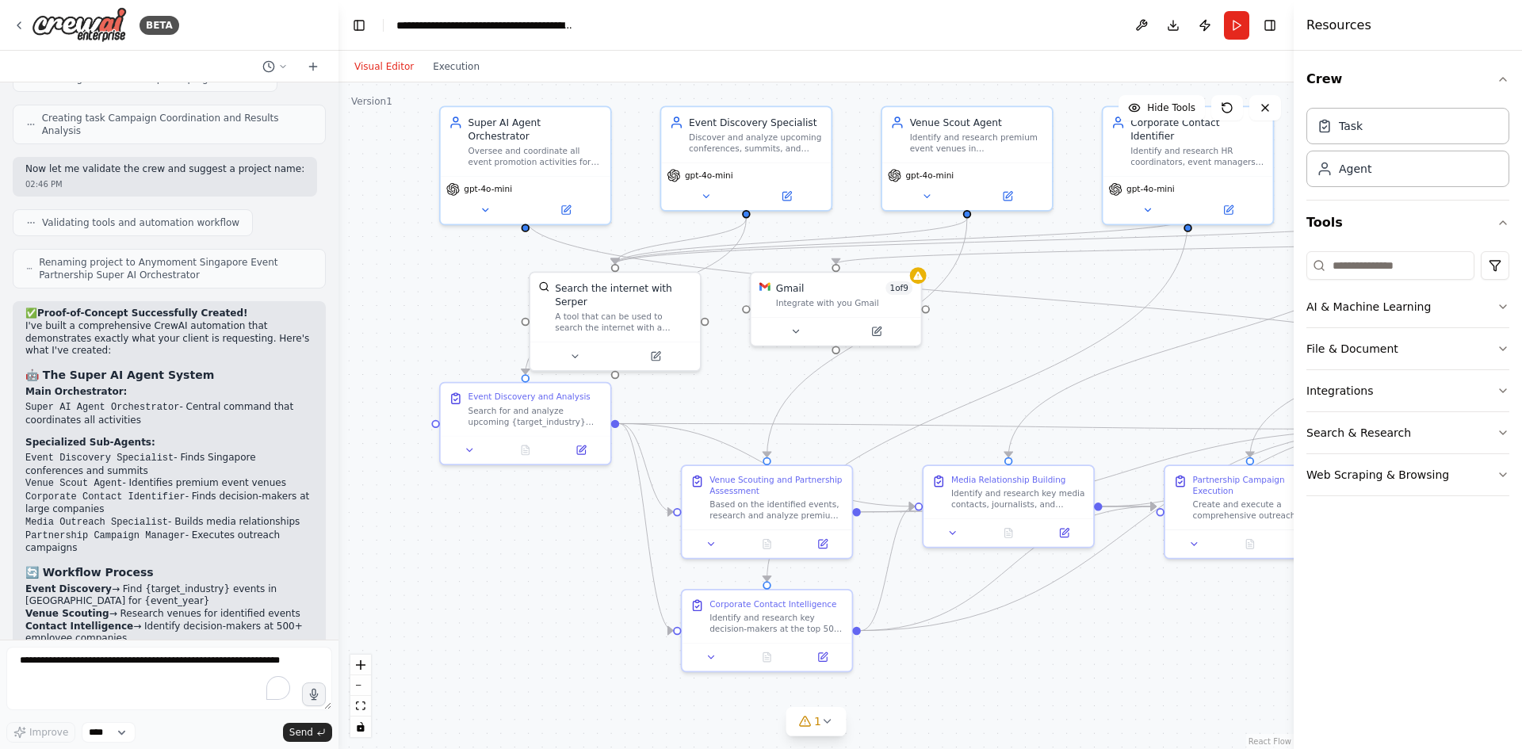
drag, startPoint x: 878, startPoint y: 580, endPoint x: 997, endPoint y: 662, distance: 144.7
click at [997, 662] on div ".deletable-edge-delete-btn { width: 20px; height: 20px; border: 0px solid #ffff…" at bounding box center [816, 415] width 955 height 667
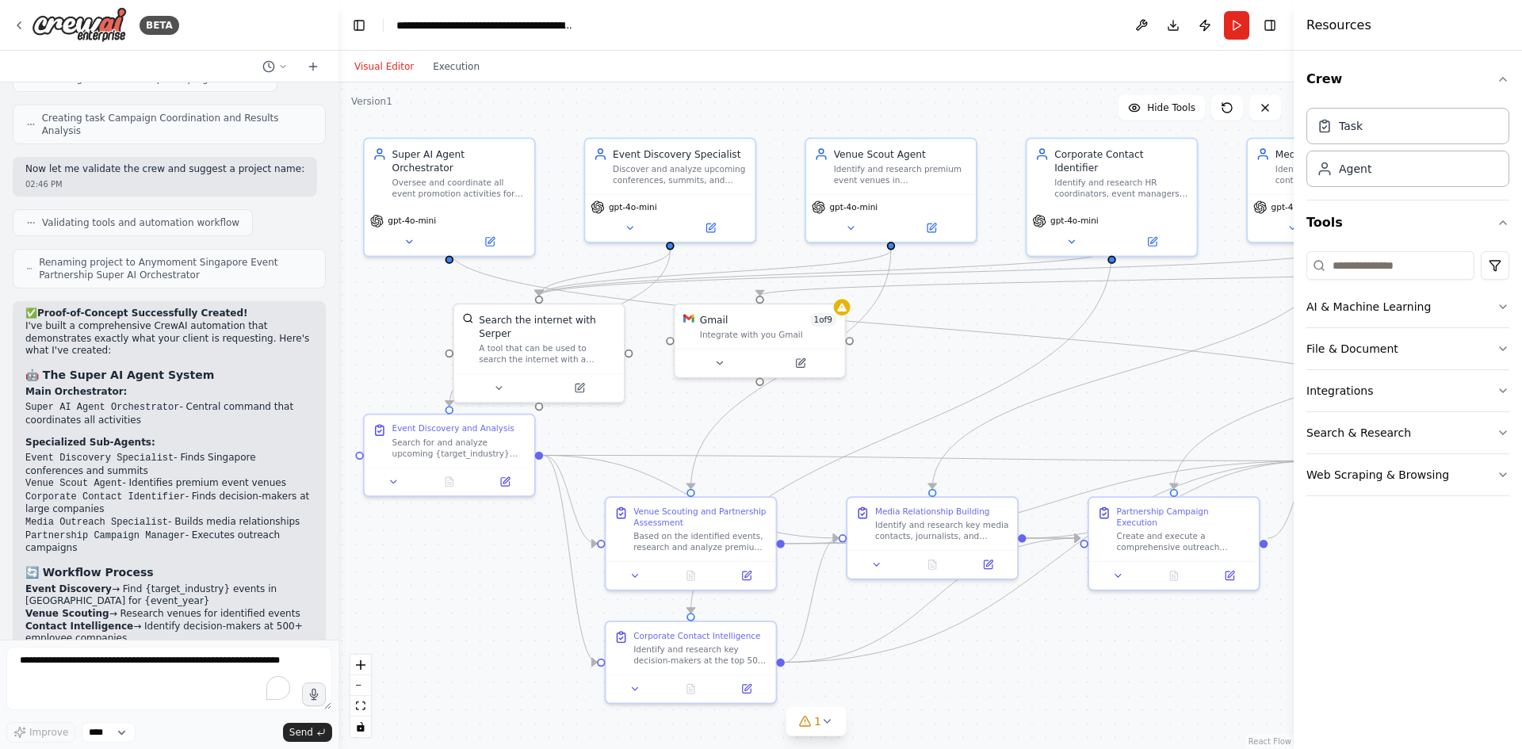
drag, startPoint x: 782, startPoint y: 393, endPoint x: 706, endPoint y: 425, distance: 82.5
click at [706, 425] on div ".deletable-edge-delete-btn { width: 20px; height: 20px; border: 0px solid #ffff…" at bounding box center [816, 415] width 955 height 667
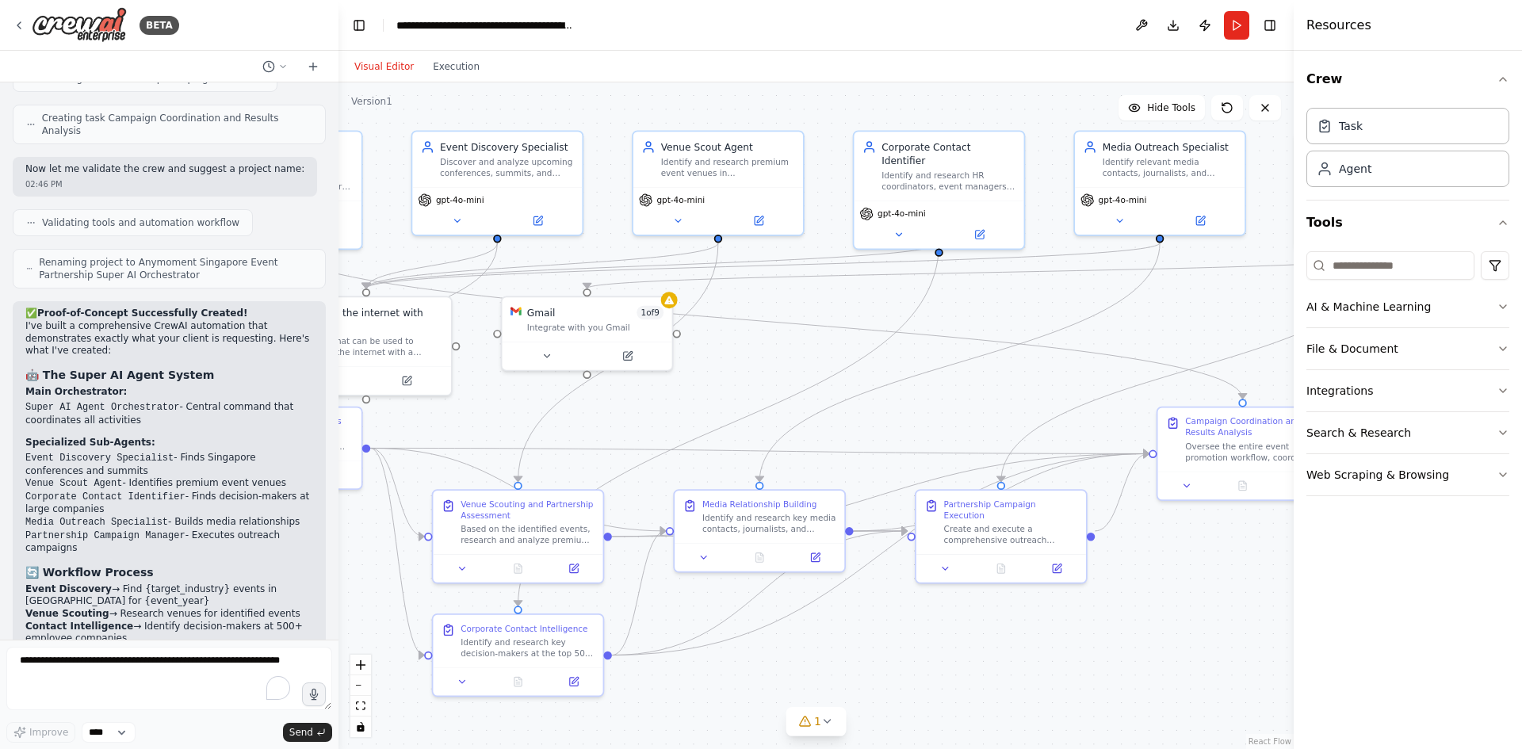
drag, startPoint x: 936, startPoint y: 379, endPoint x: 689, endPoint y: 364, distance: 247.8
click at [775, 365] on div ".deletable-edge-delete-btn { width: 20px; height: 20px; border: 0px solid #ffff…" at bounding box center [816, 415] width 955 height 667
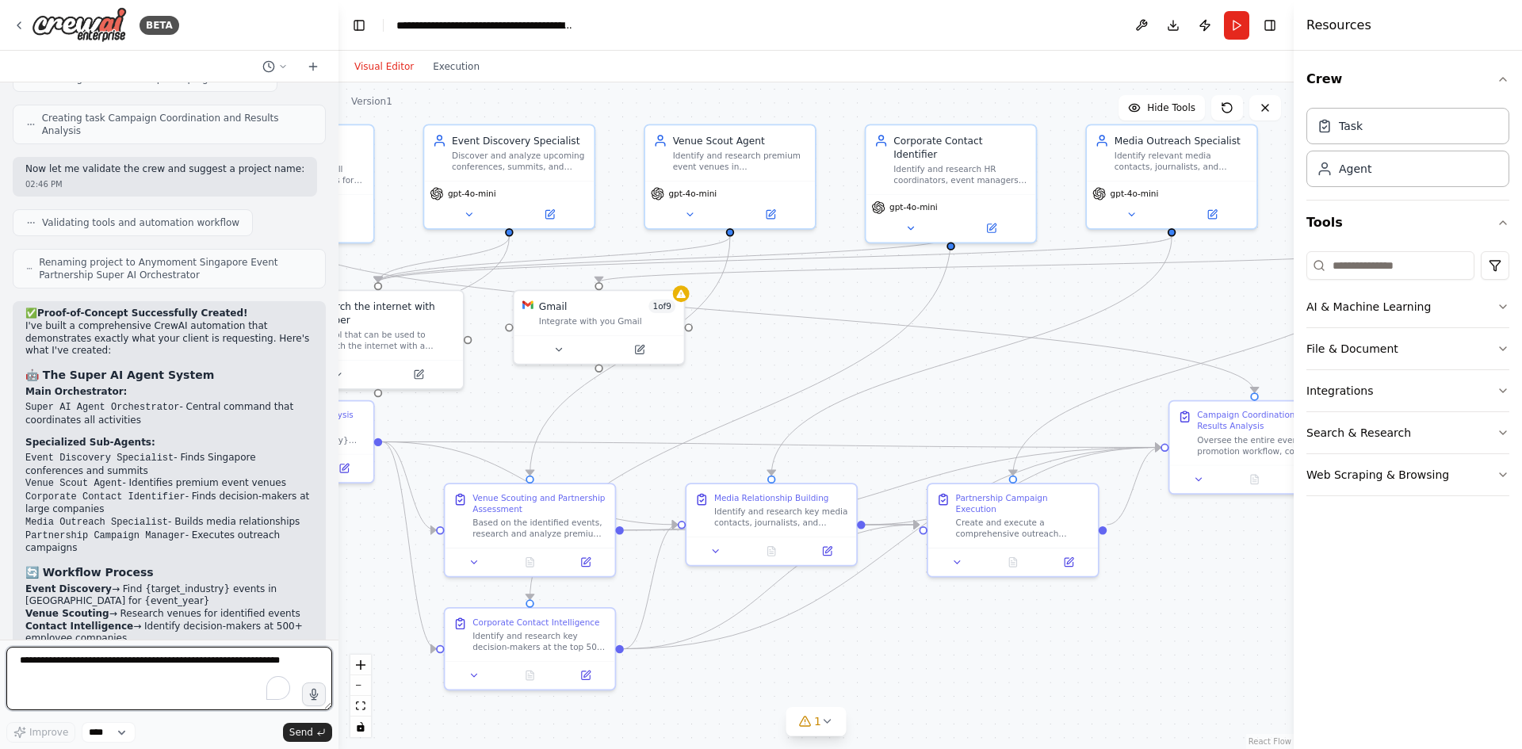
click at [135, 676] on textarea "To enrich screen reader interactions, please activate Accessibility in Grammarl…" at bounding box center [169, 678] width 326 height 63
type textarea "**********"
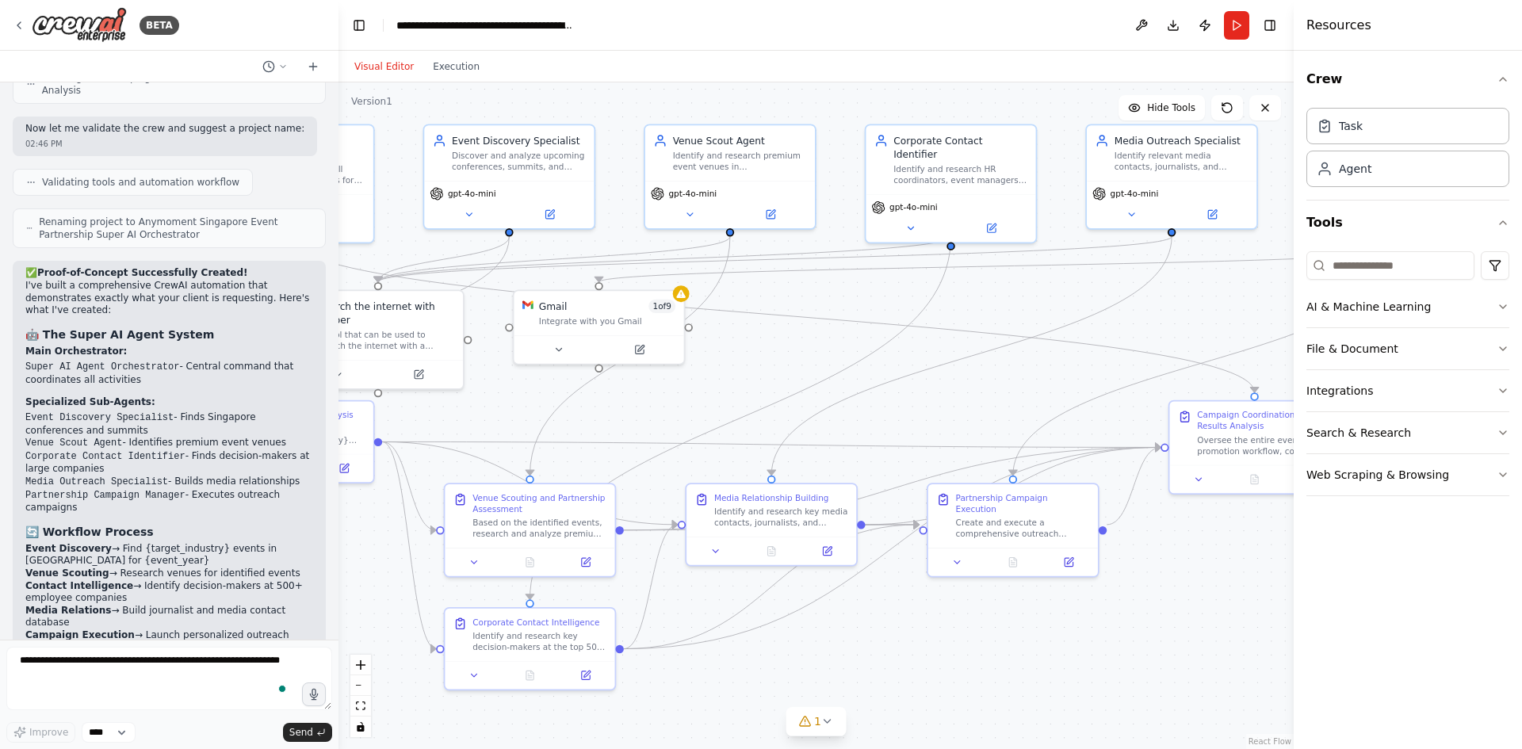
scroll to position [5722, 0]
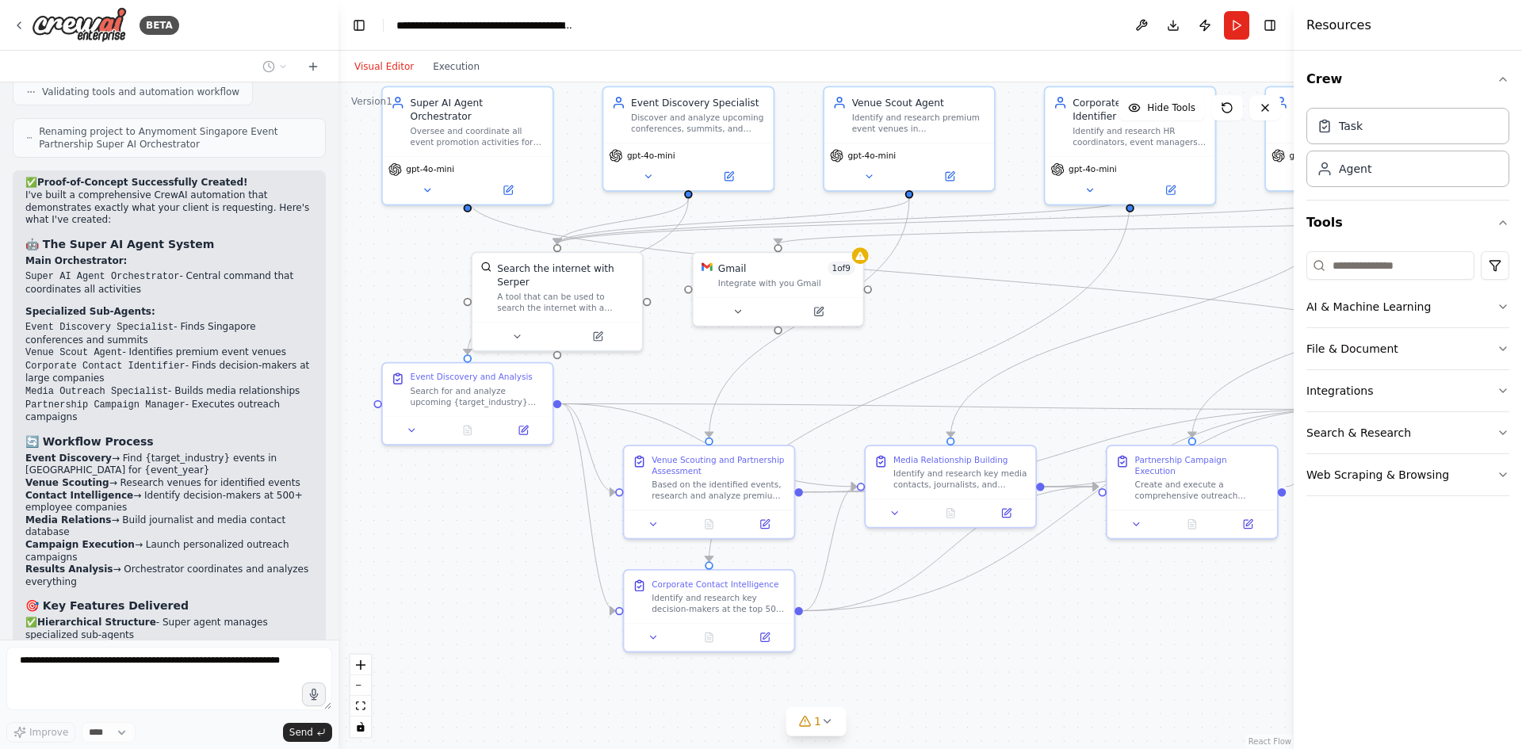
drag, startPoint x: 665, startPoint y: 411, endPoint x: 806, endPoint y: 385, distance: 143.4
click at [807, 381] on div ".deletable-edge-delete-btn { width: 20px; height: 20px; border: 0px solid #ffff…" at bounding box center [816, 415] width 955 height 667
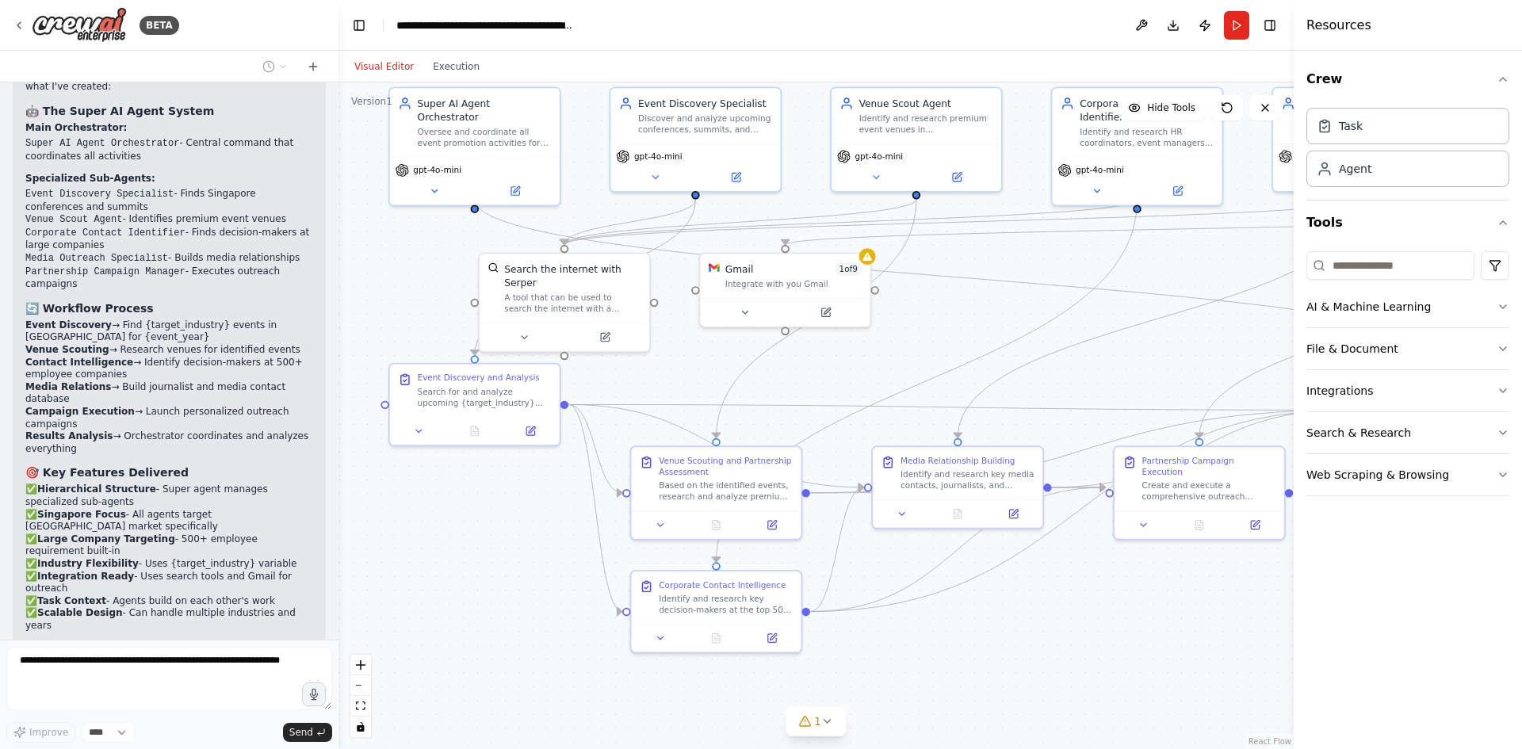
scroll to position [5868, 0]
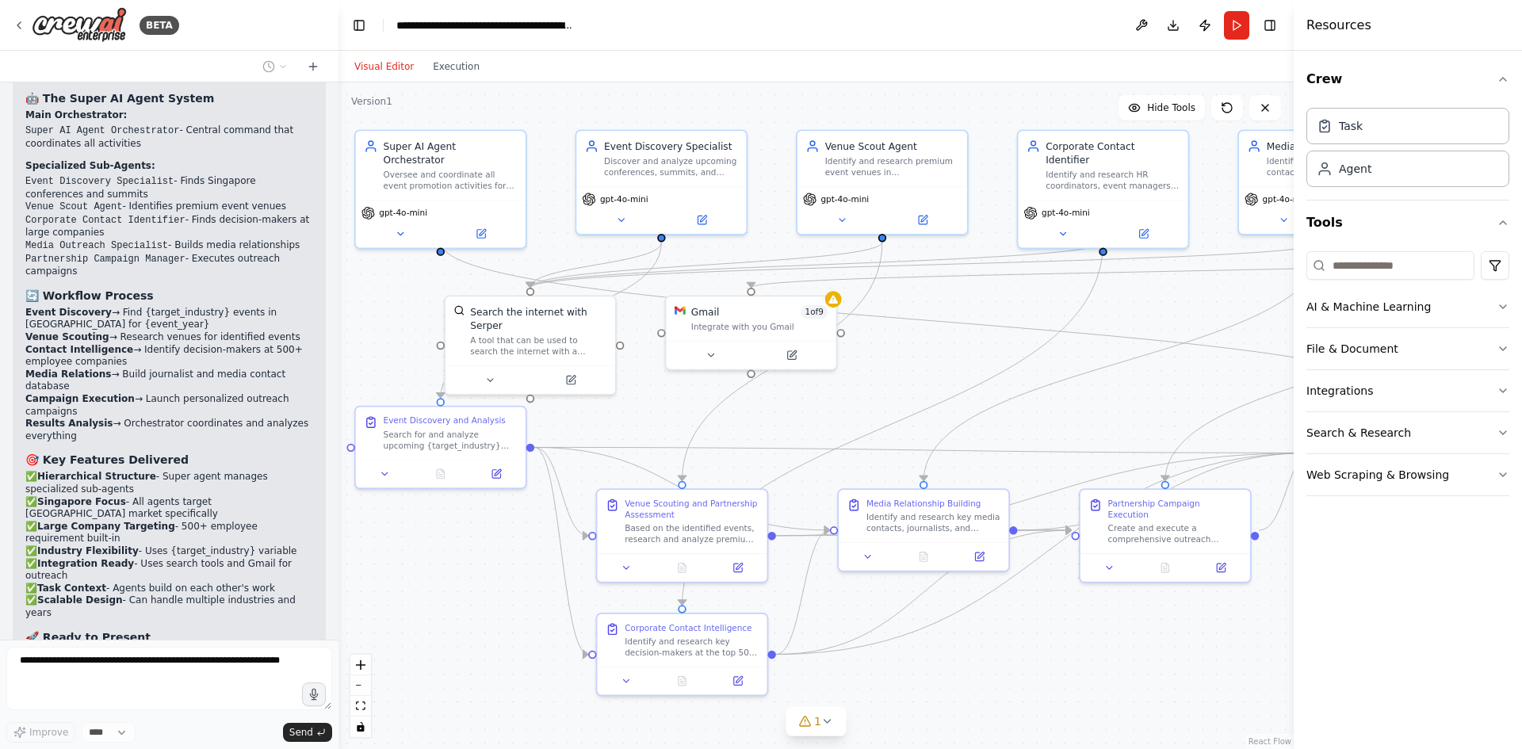
drag, startPoint x: 512, startPoint y: 566, endPoint x: 478, endPoint y: 609, distance: 54.7
click at [478, 609] on div ".deletable-edge-delete-btn { width: 20px; height: 20px; border: 0px solid #ffff…" at bounding box center [816, 415] width 955 height 667
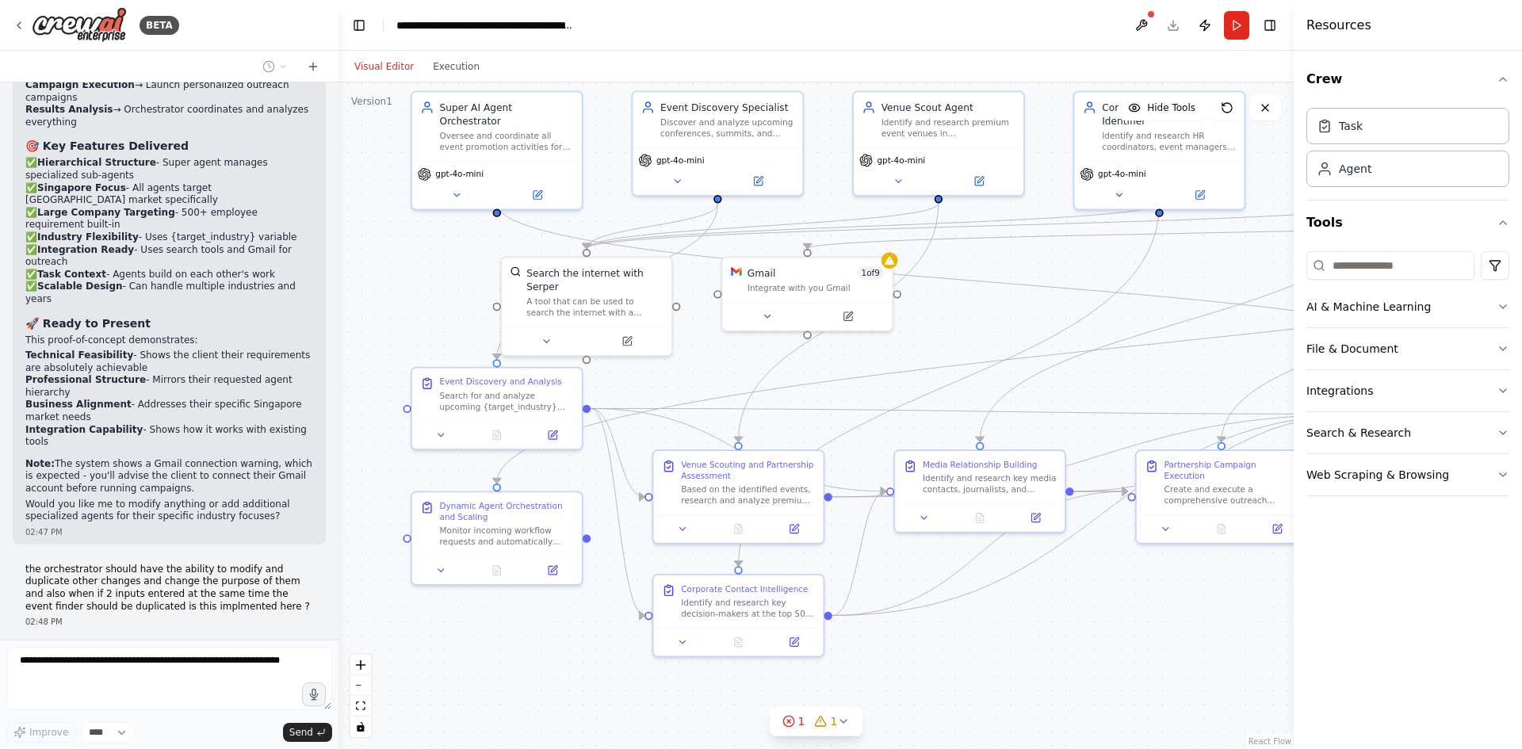
scroll to position [6241, 0]
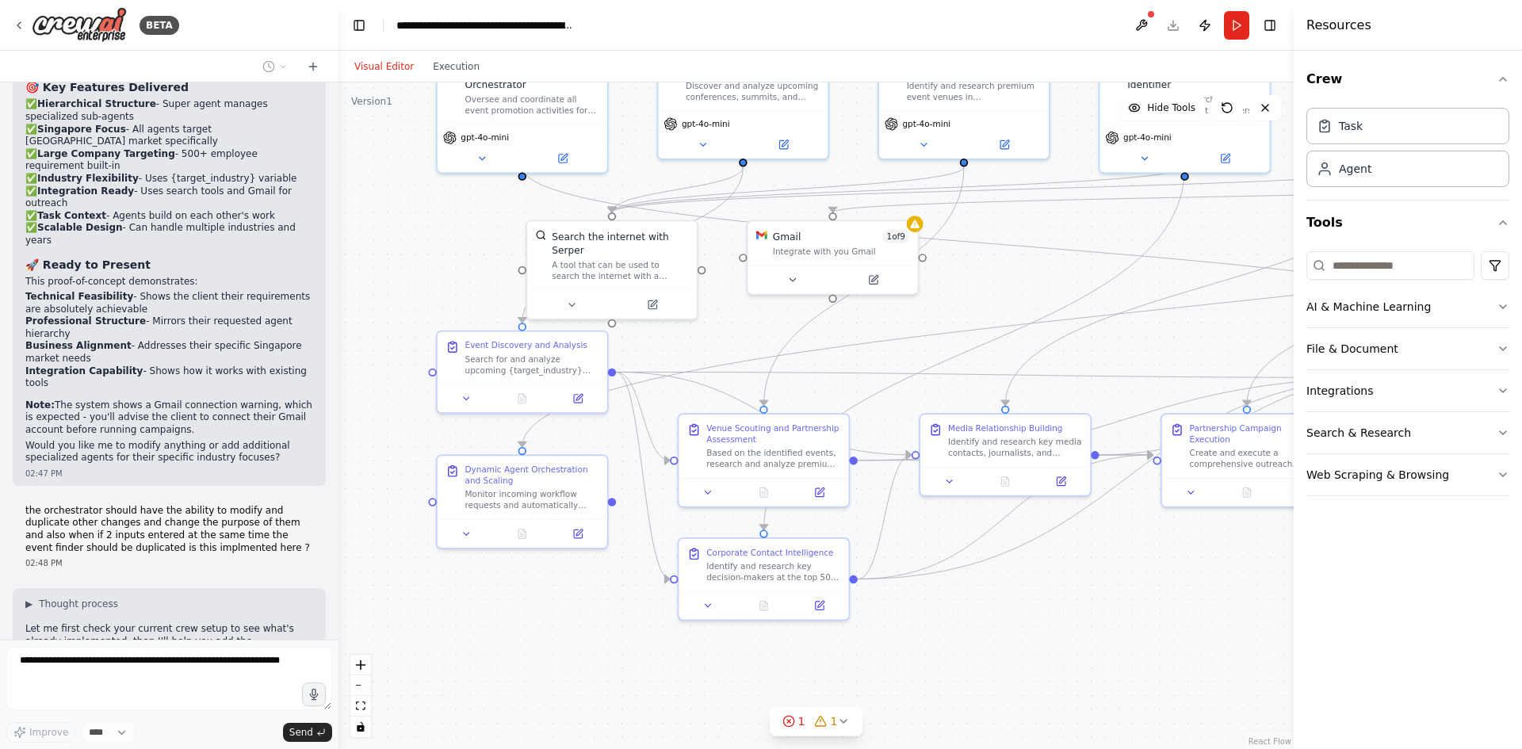
drag, startPoint x: 900, startPoint y: 651, endPoint x: 981, endPoint y: 576, distance: 111.1
click at [981, 576] on div ".deletable-edge-delete-btn { width: 20px; height: 20px; border: 0px solid #ffff…" at bounding box center [816, 415] width 955 height 667
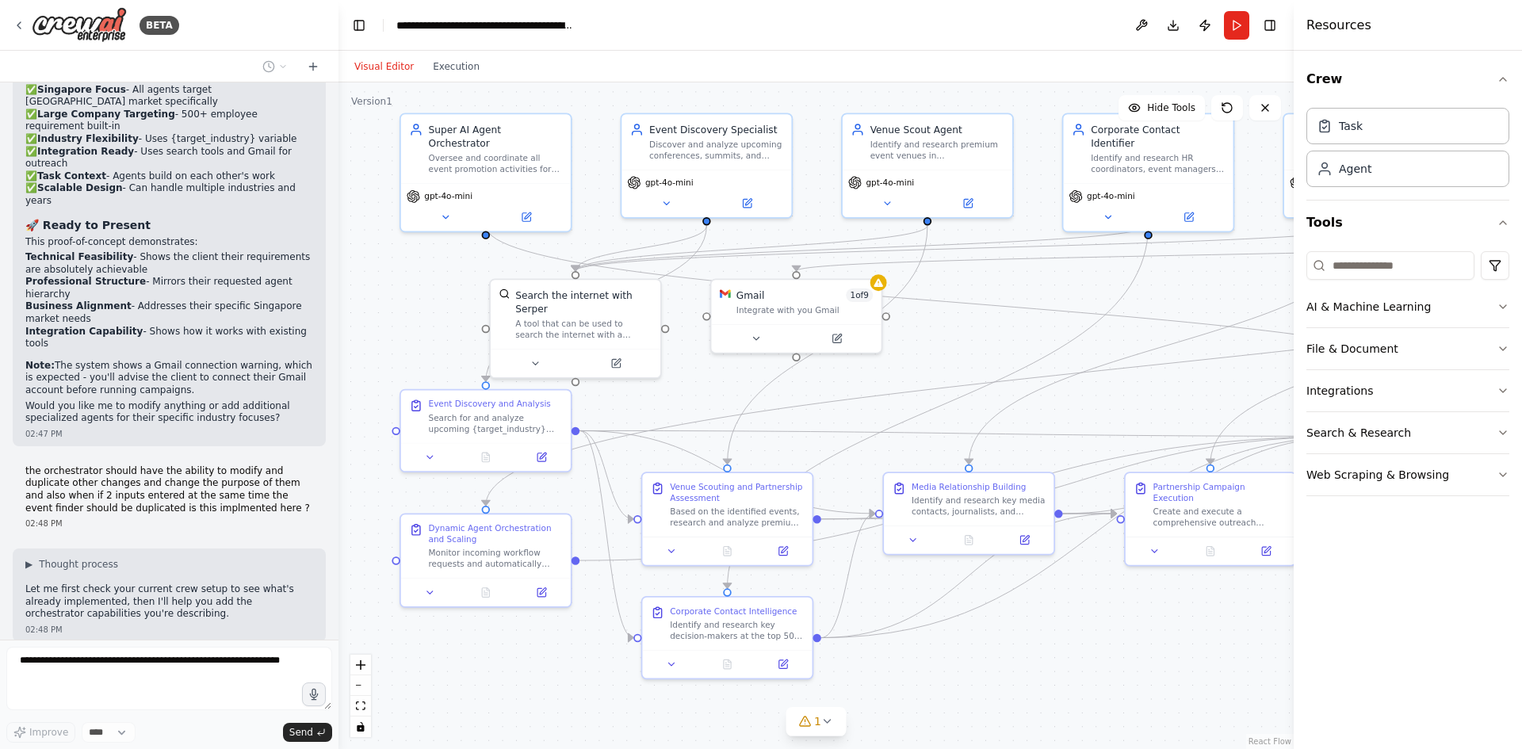
drag, startPoint x: 1009, startPoint y: 594, endPoint x: 973, endPoint y: 652, distance: 69.1
click at [973, 652] on div ".deletable-edge-delete-btn { width: 20px; height: 20px; border: 0px solid #ffff…" at bounding box center [816, 415] width 955 height 667
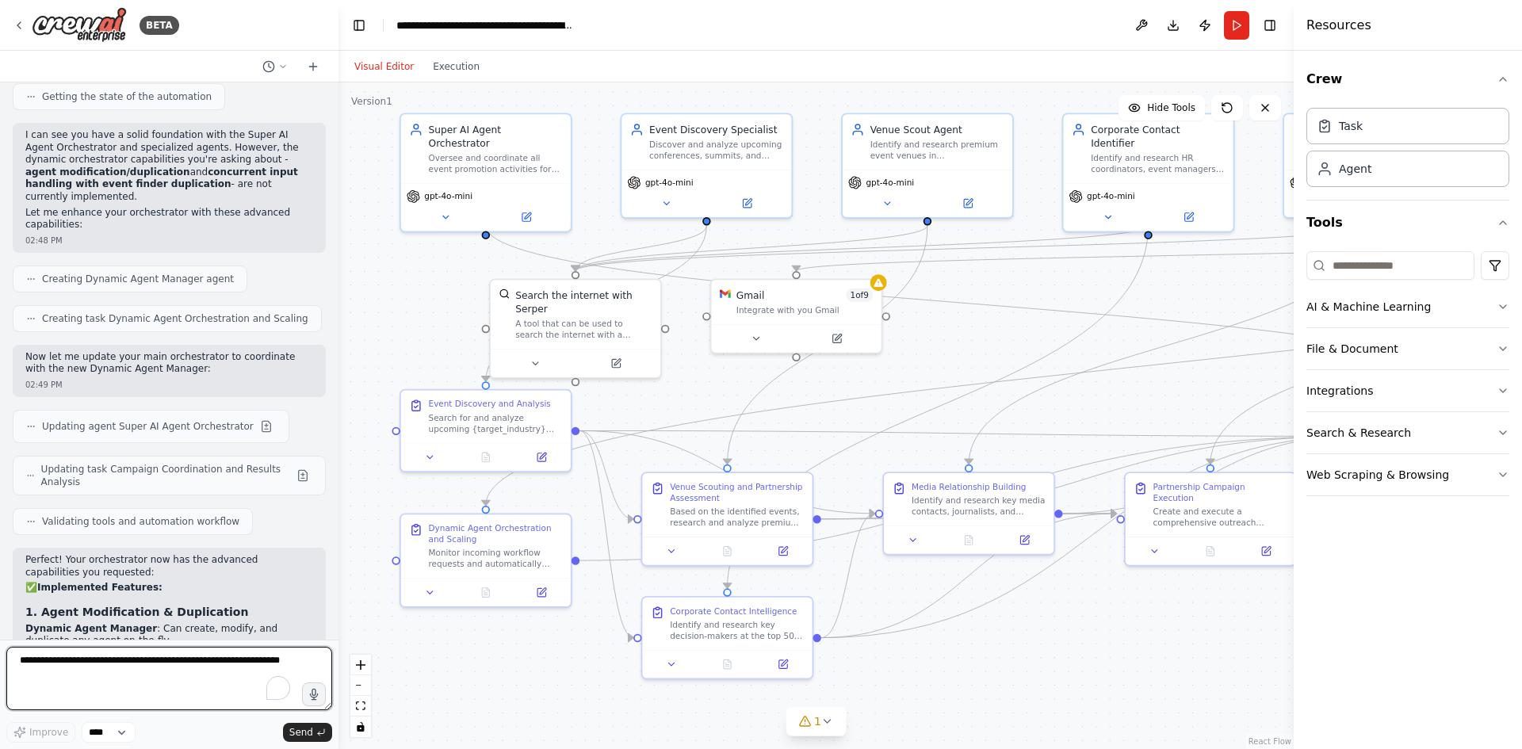
scroll to position [6864, 0]
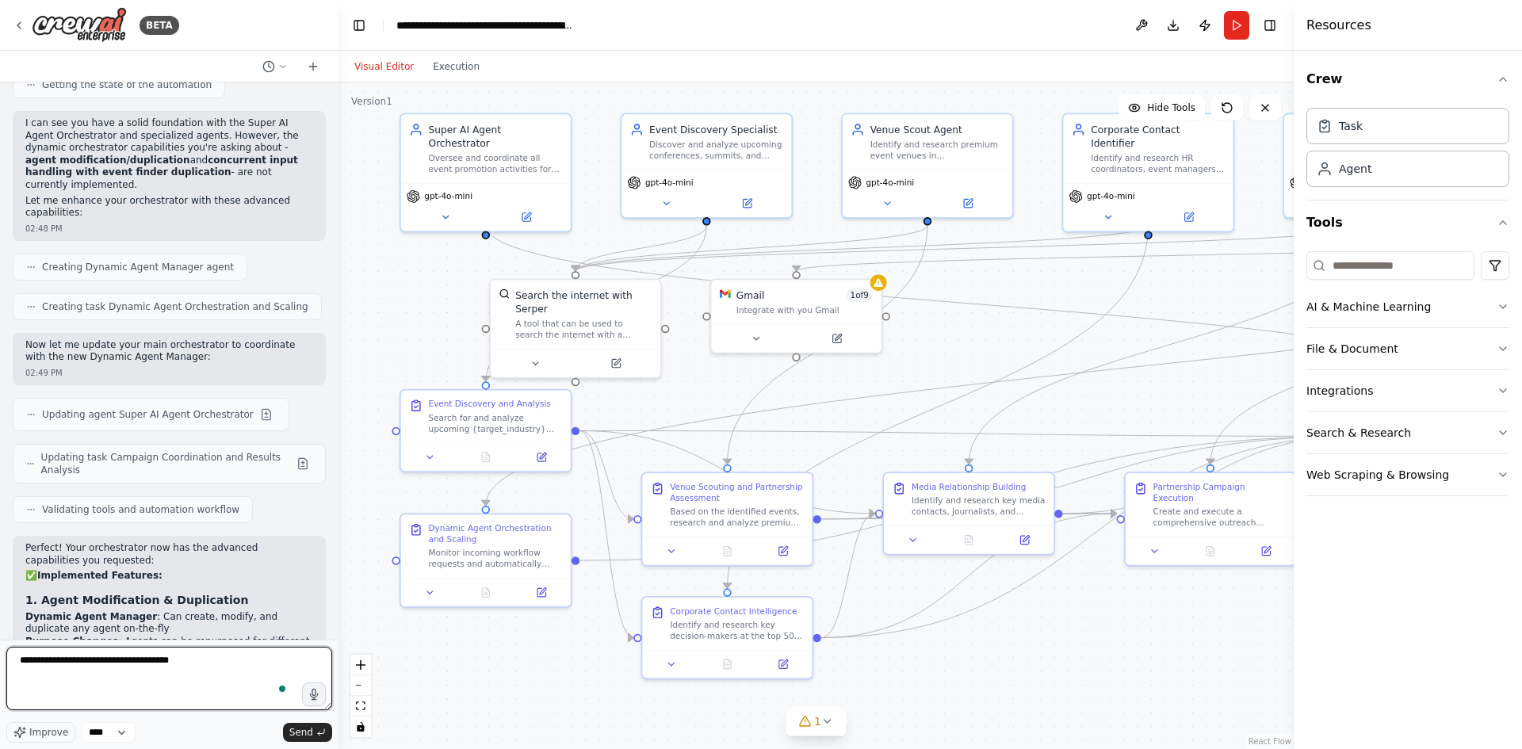
type textarea "**********"
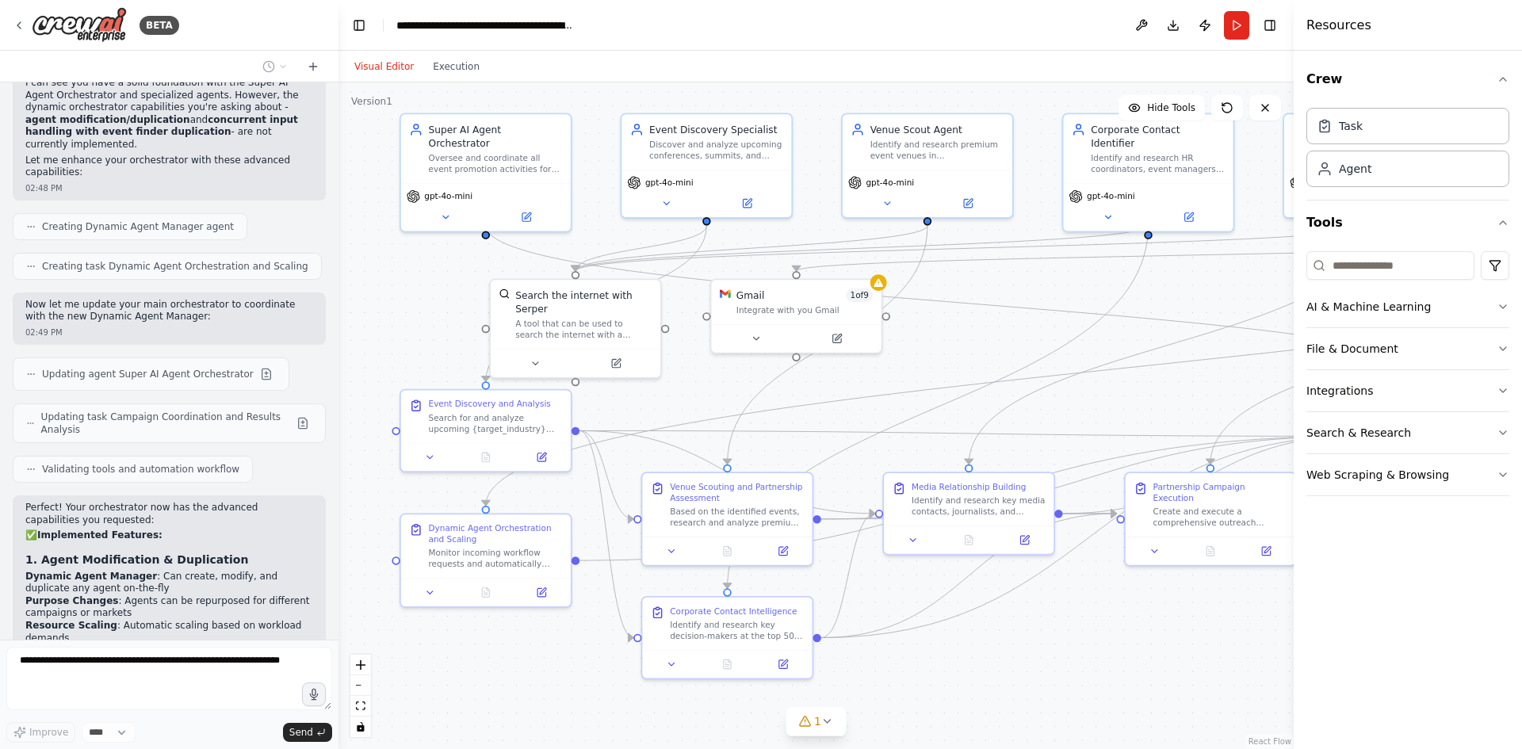
scroll to position [6958, 0]
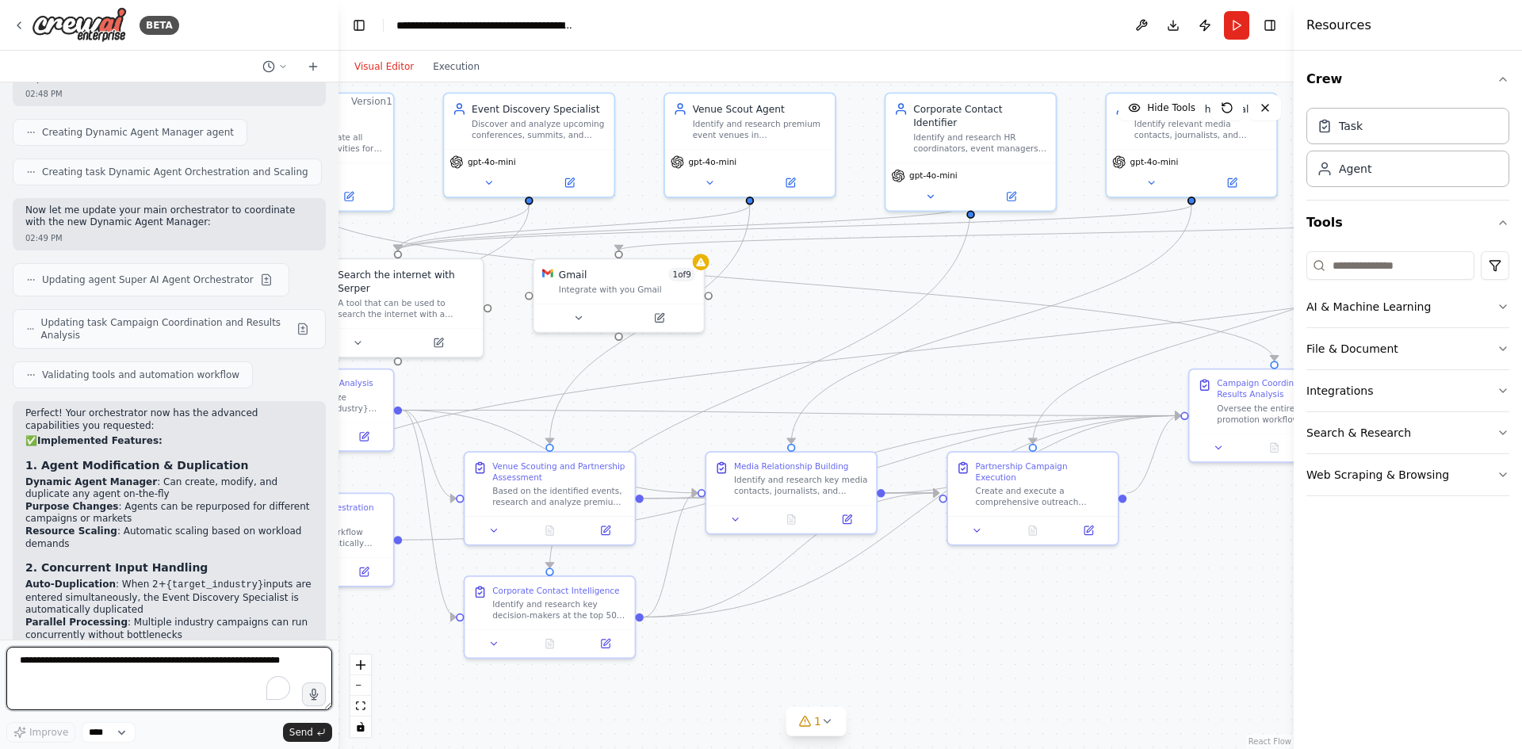
drag, startPoint x: 992, startPoint y: 663, endPoint x: 814, endPoint y: 642, distance: 178.8
click at [814, 642] on div ".deletable-edge-delete-btn { width: 20px; height: 20px; border: 0px solid #ffff…" at bounding box center [816, 415] width 955 height 667
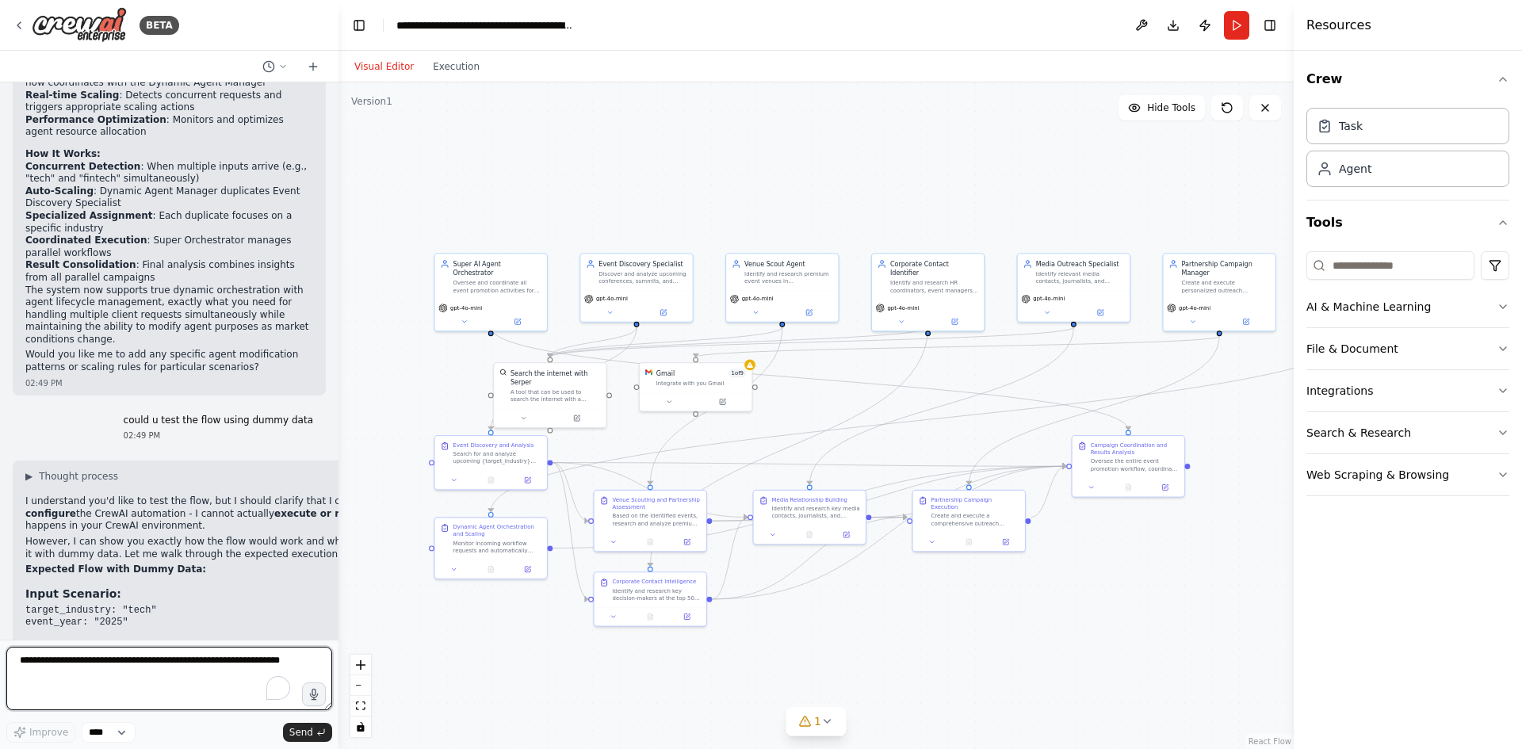
scroll to position [7641, 0]
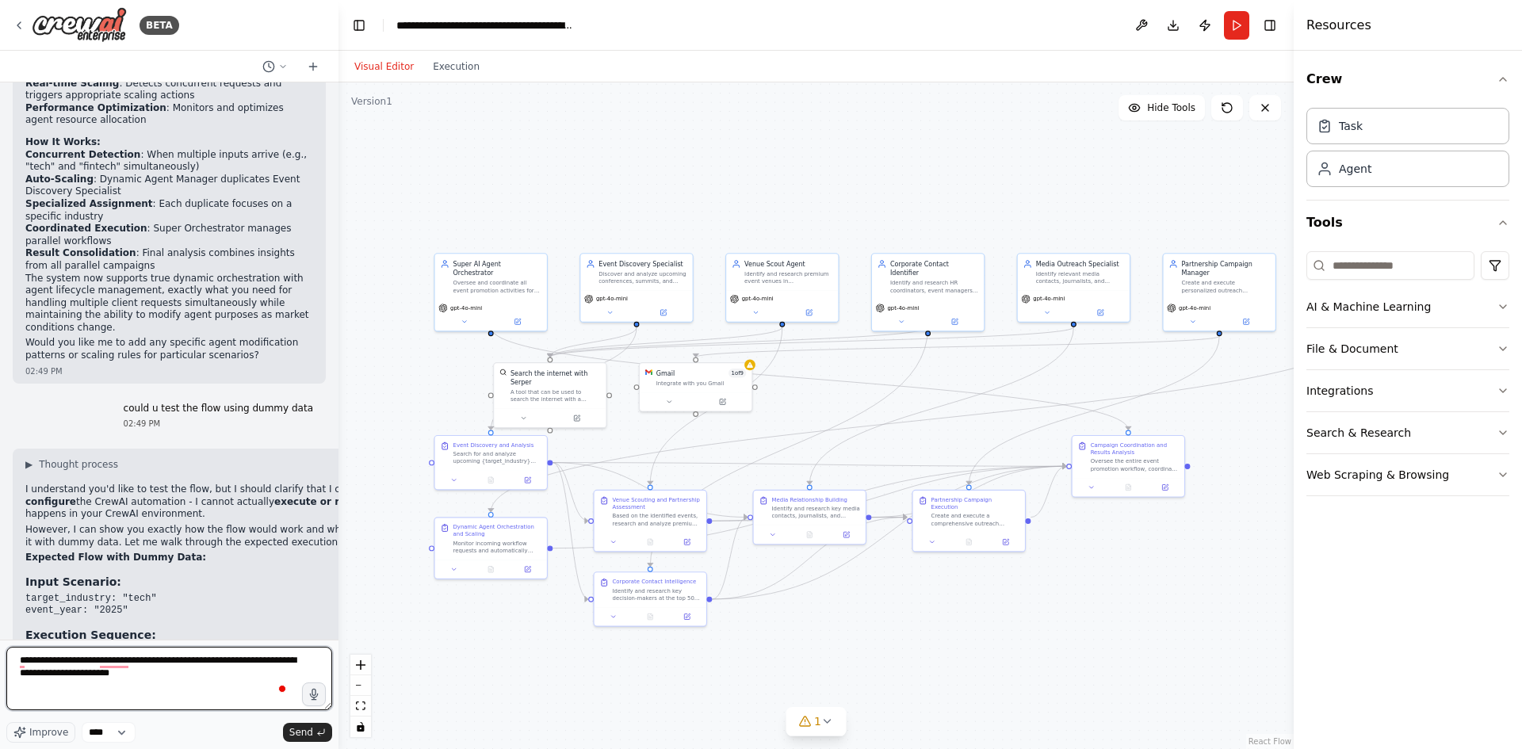
type textarea "**********"
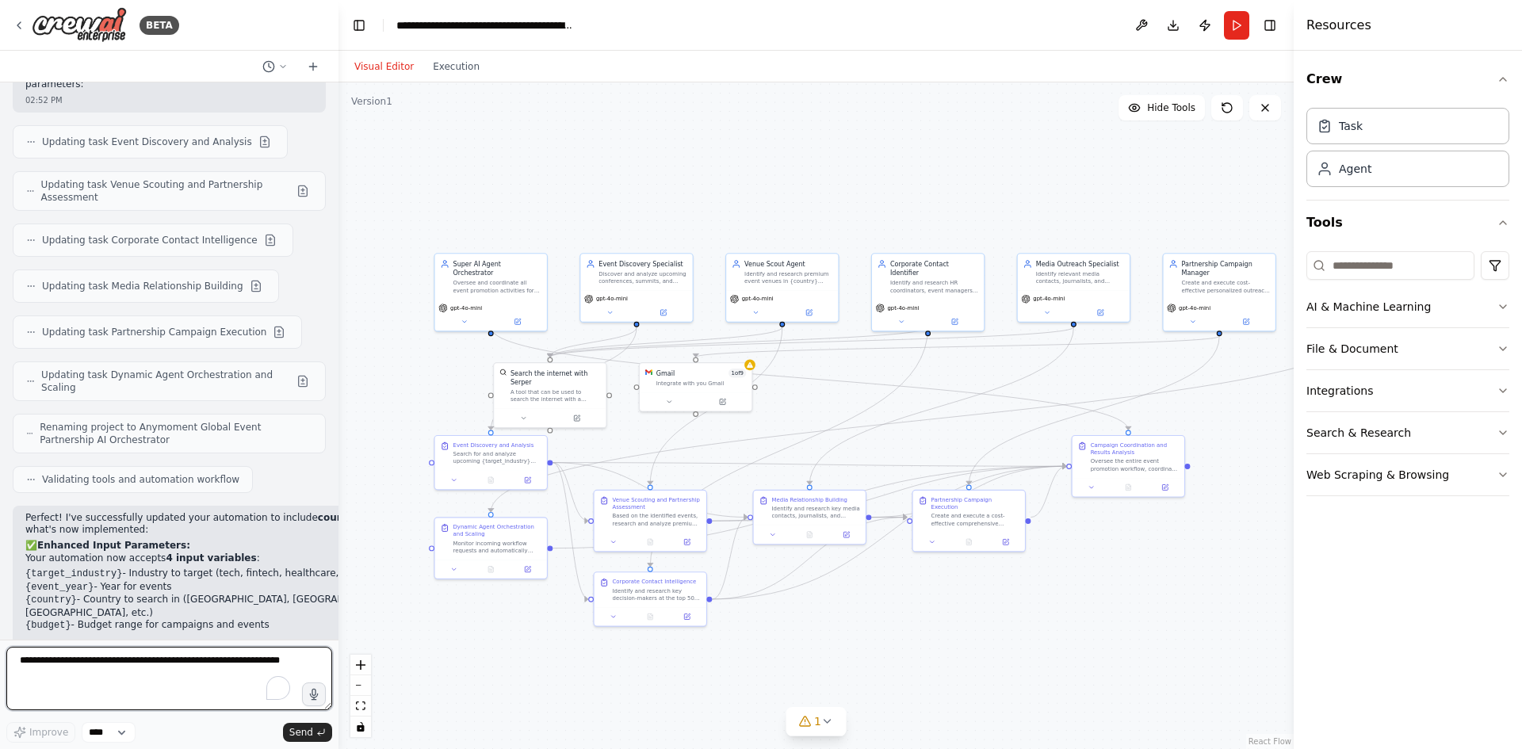
scroll to position [9419, 0]
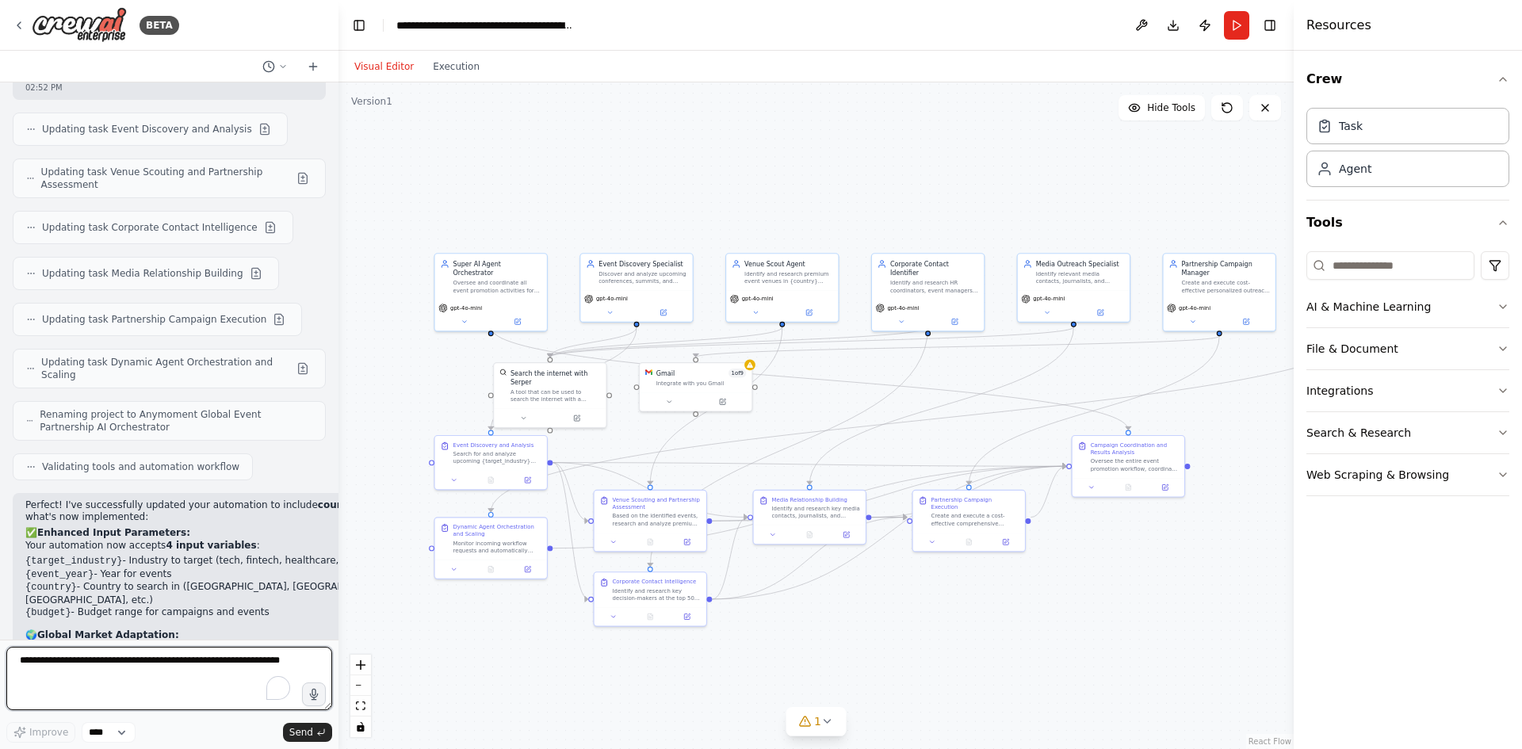
click at [87, 661] on textarea "To enrich screen reader interactions, please activate Accessibility in Grammarl…" at bounding box center [169, 678] width 326 height 63
type textarea "**********"
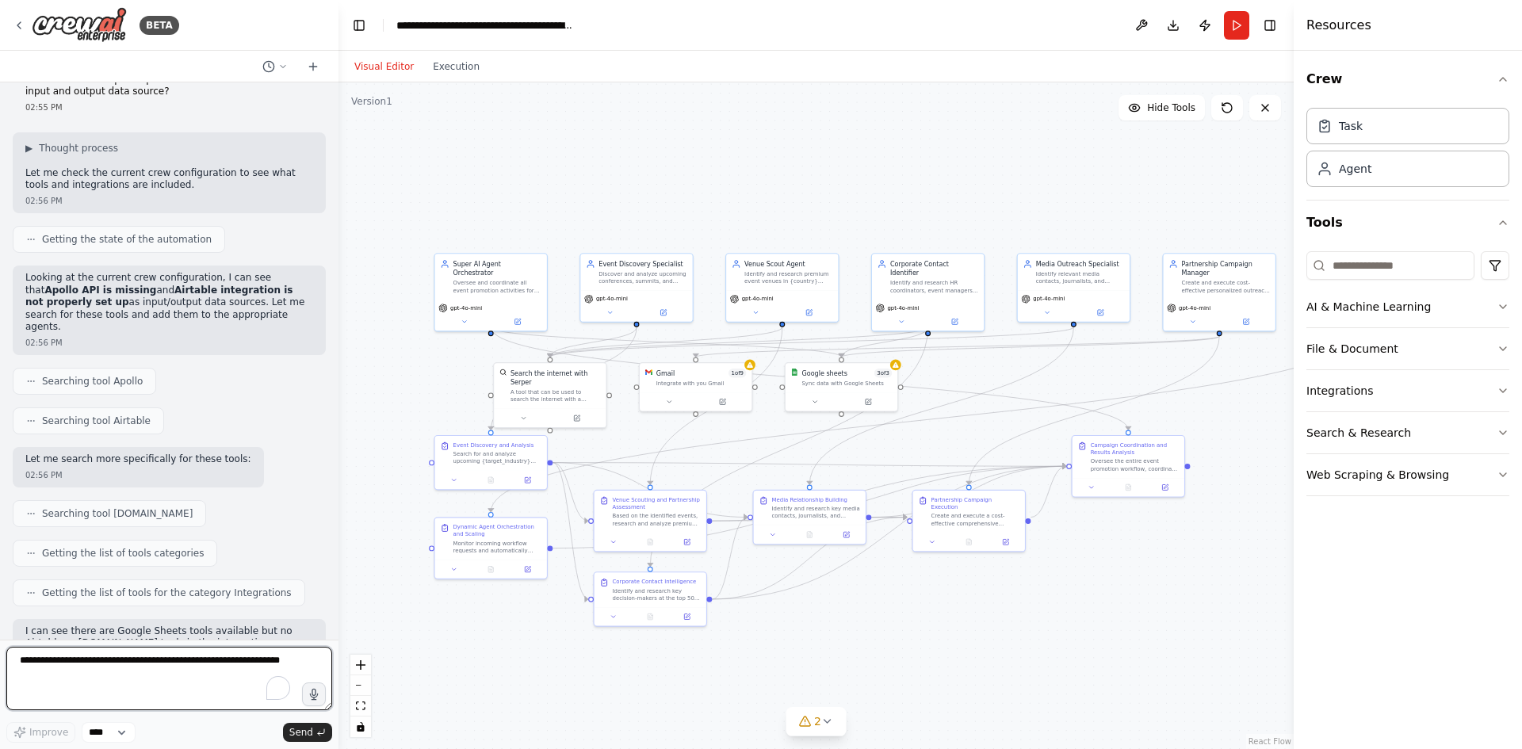
scroll to position [10622, 0]
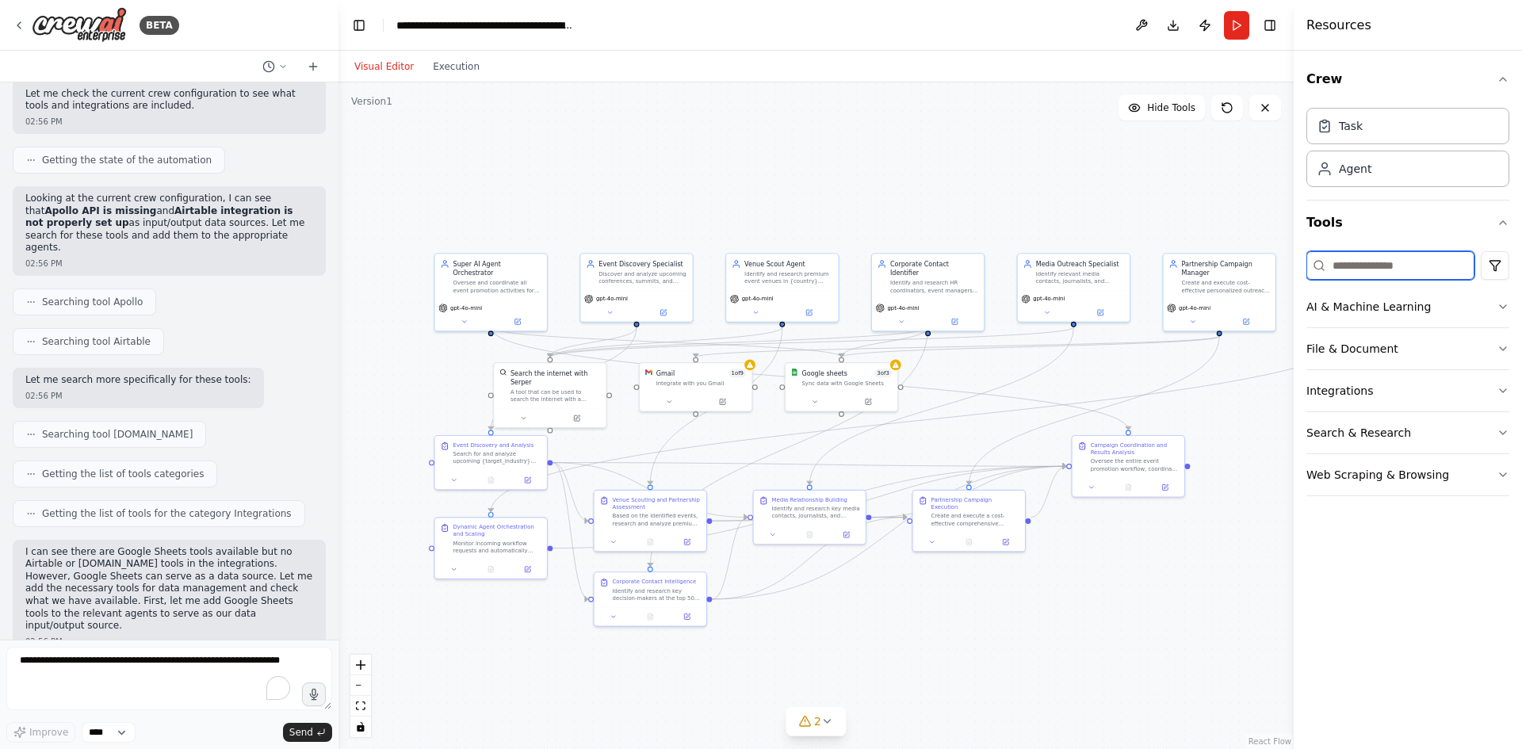
click at [1384, 270] on input at bounding box center [1391, 265] width 168 height 29
type input "*"
click at [1444, 336] on button "File & Document" at bounding box center [1408, 348] width 203 height 41
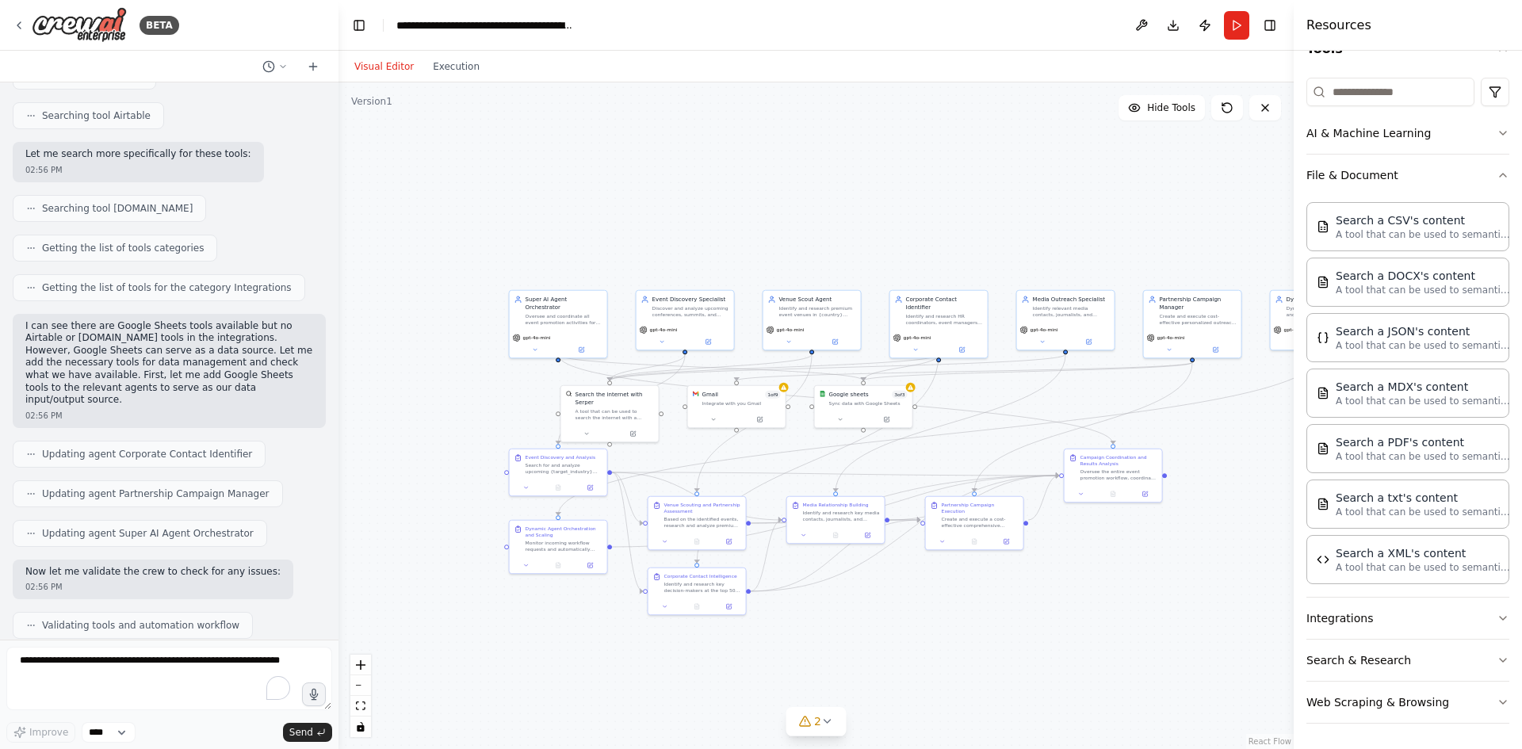
scroll to position [10861, 0]
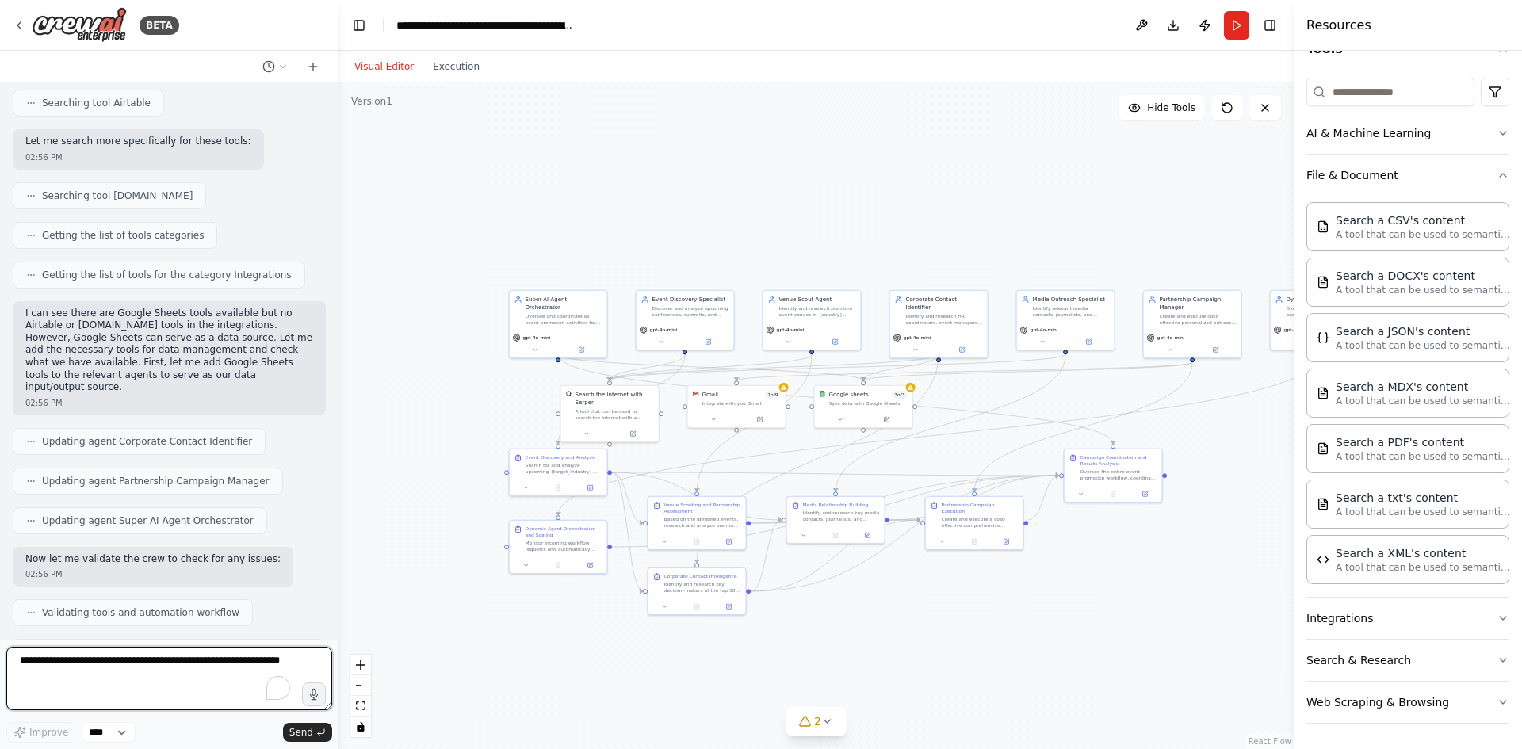
click at [75, 670] on textarea "To enrich screen reader interactions, please activate Accessibility in Grammarl…" at bounding box center [169, 678] width 326 height 63
click at [1454, 625] on button "Integrations" at bounding box center [1408, 618] width 203 height 41
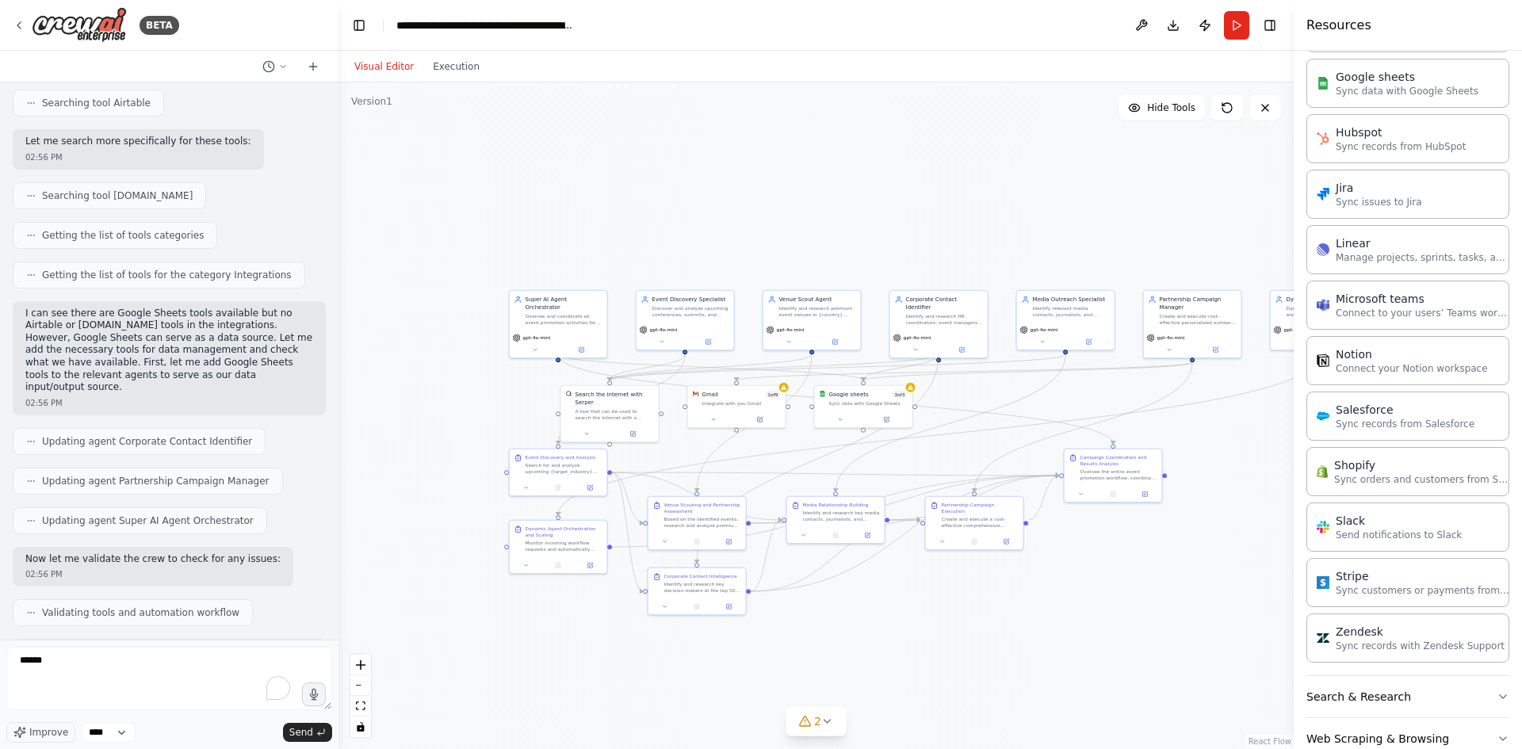
scroll to position [1241, 0]
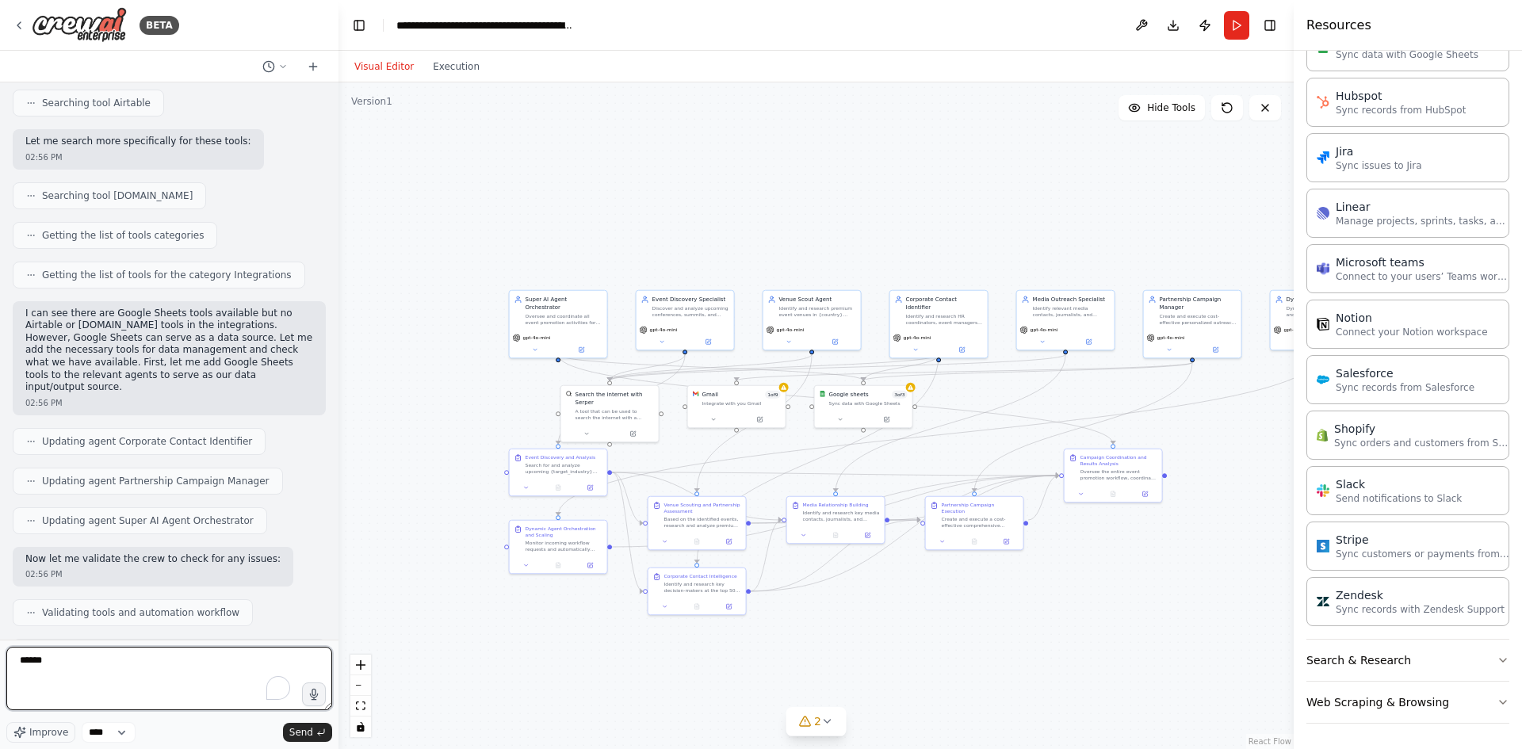
click at [78, 658] on textarea "*****" at bounding box center [169, 678] width 326 height 63
type textarea "**********"
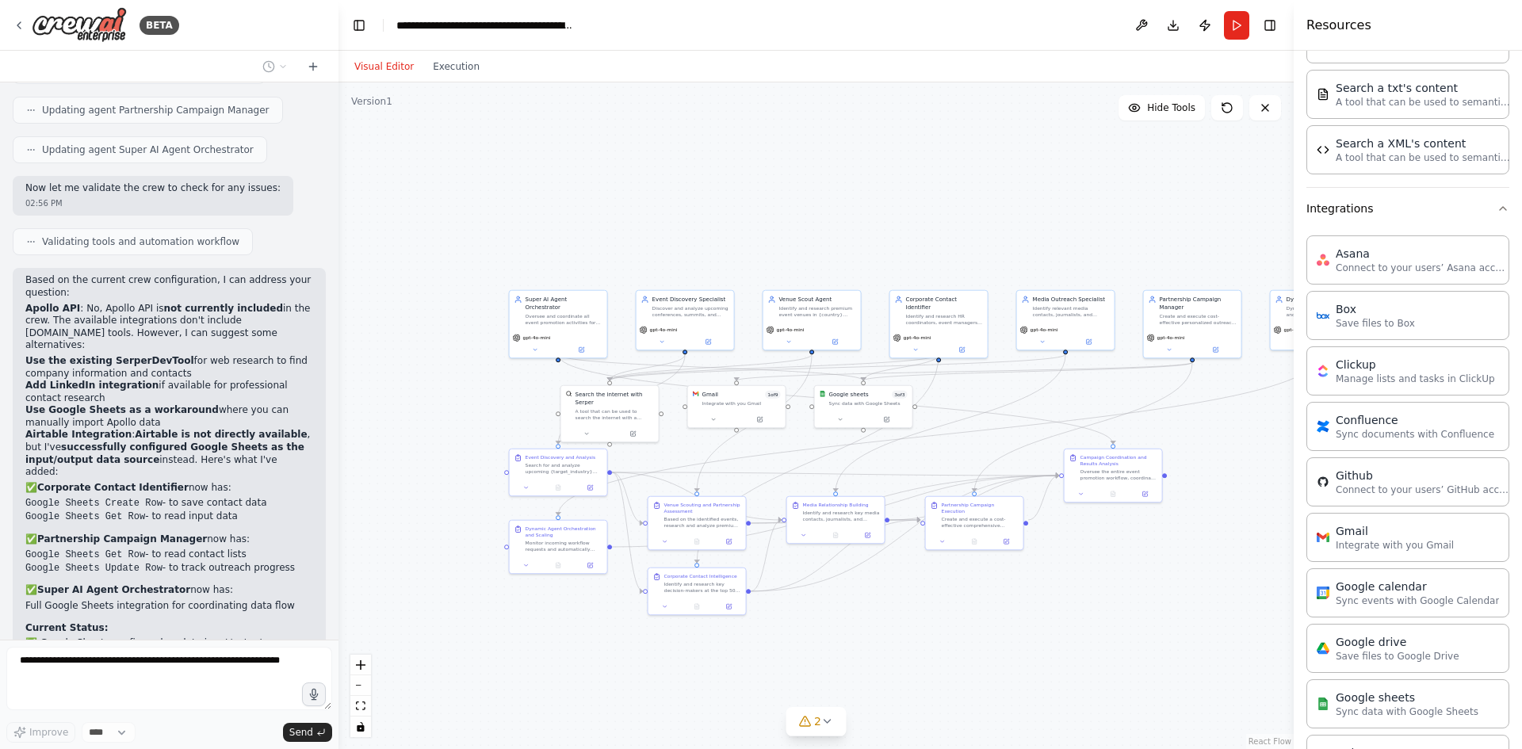
scroll to position [527, 0]
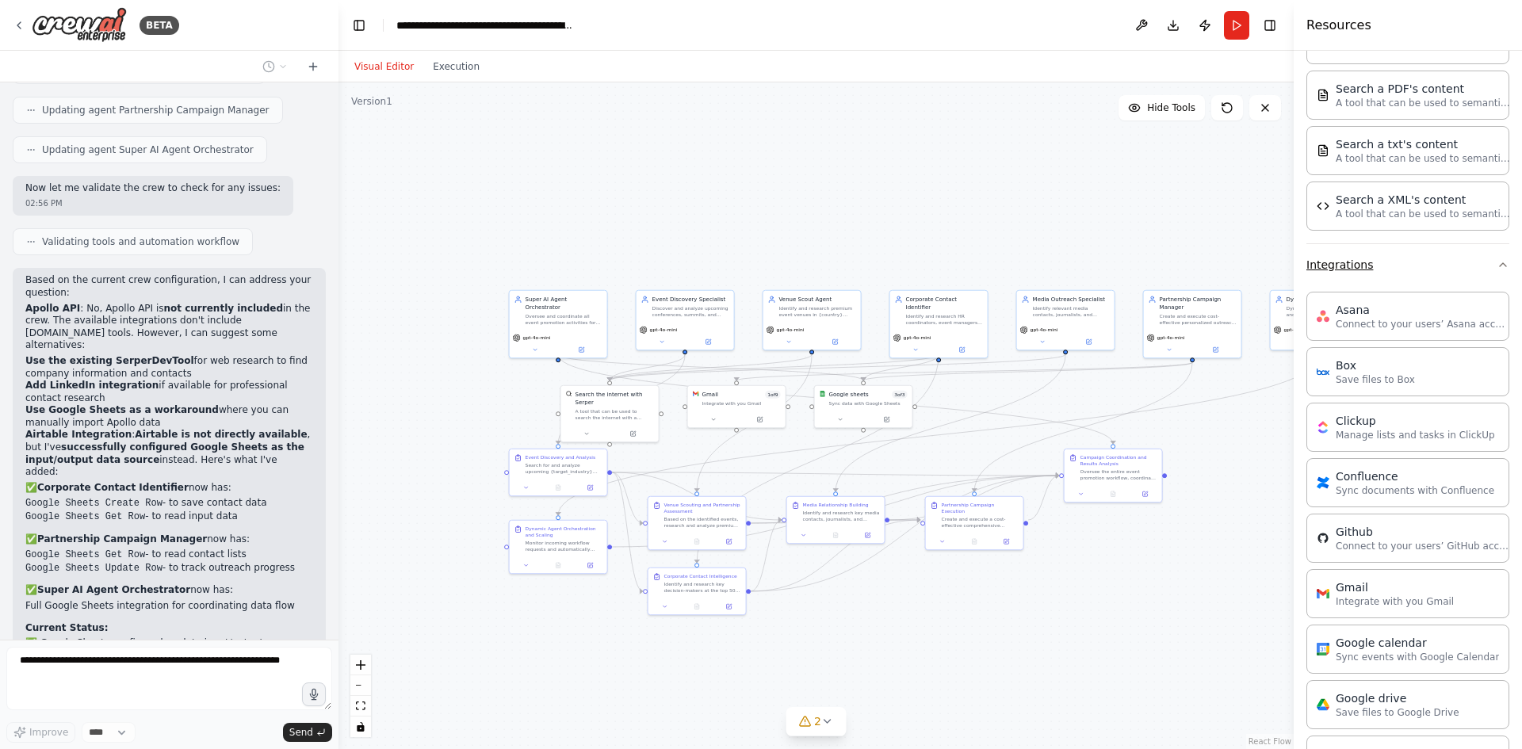
click at [1461, 280] on button "Integrations" at bounding box center [1408, 264] width 203 height 41
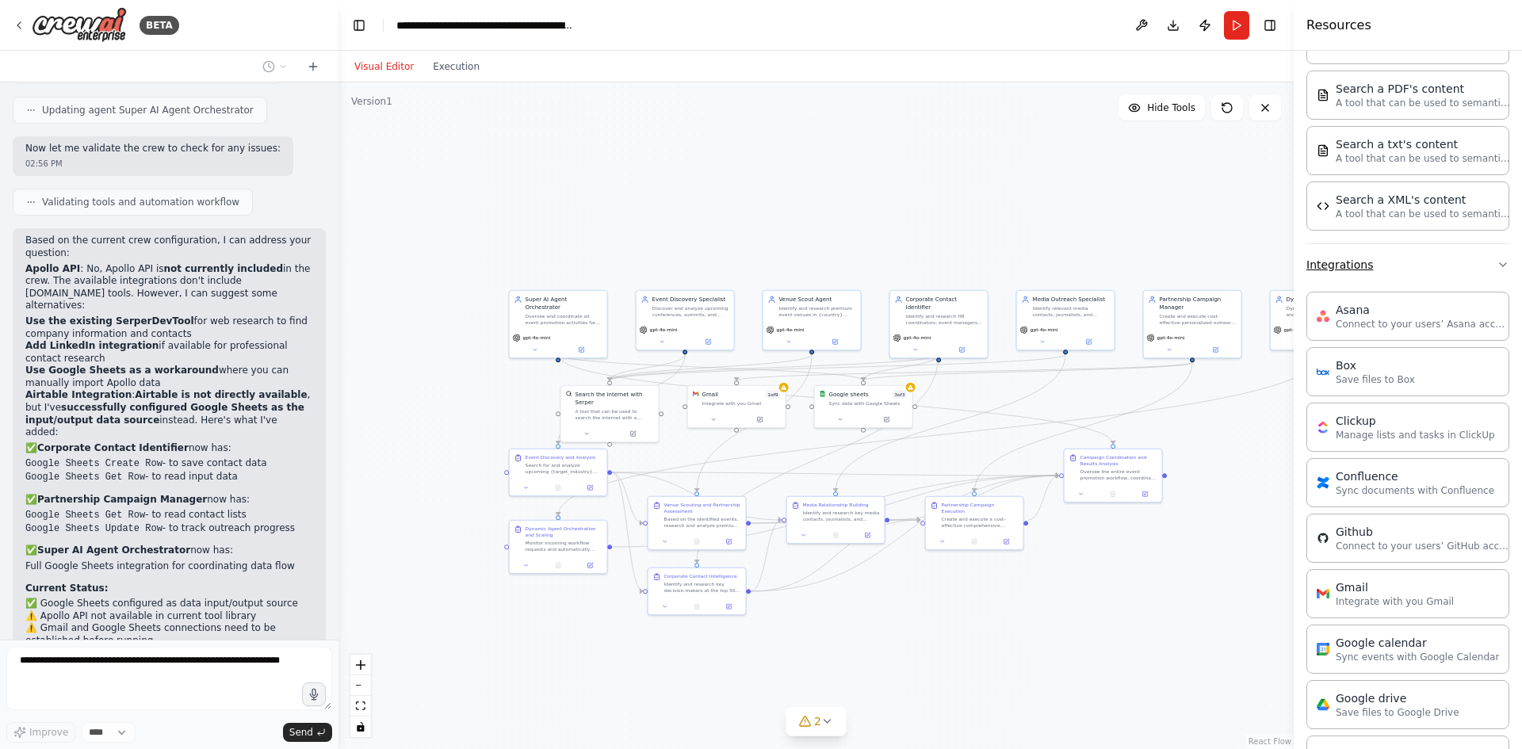
scroll to position [174, 0]
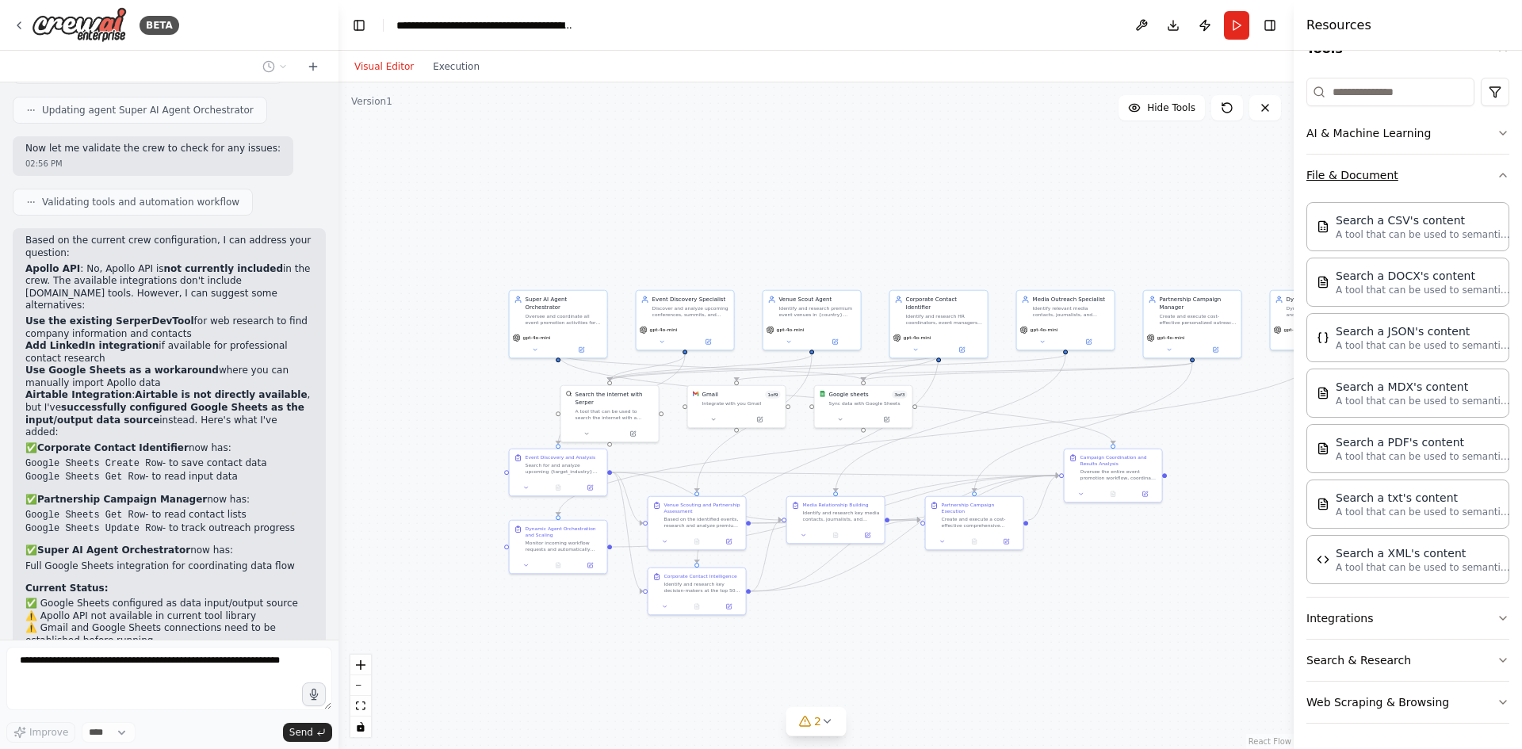
click at [1432, 171] on button "File & Document" at bounding box center [1408, 175] width 203 height 41
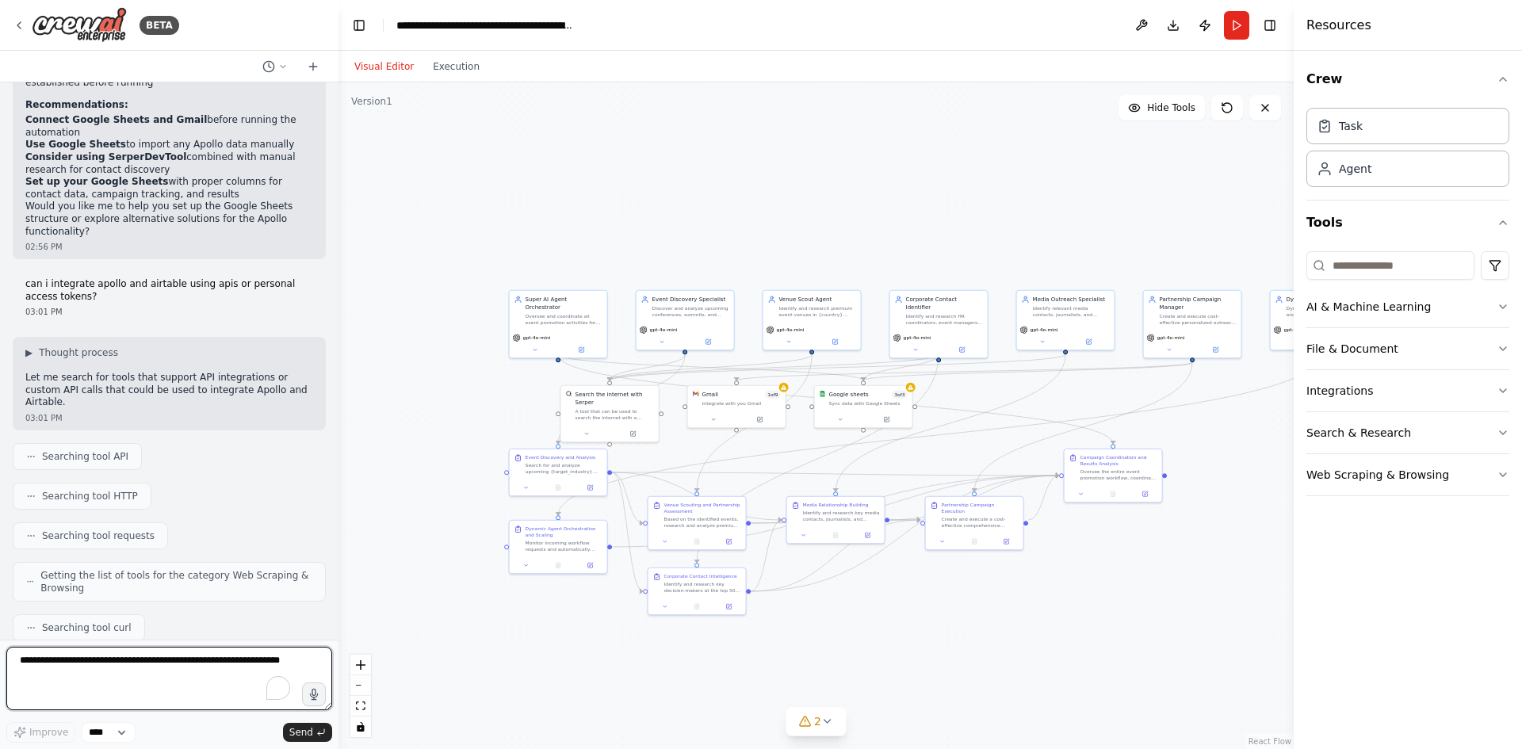
scroll to position [11909, 0]
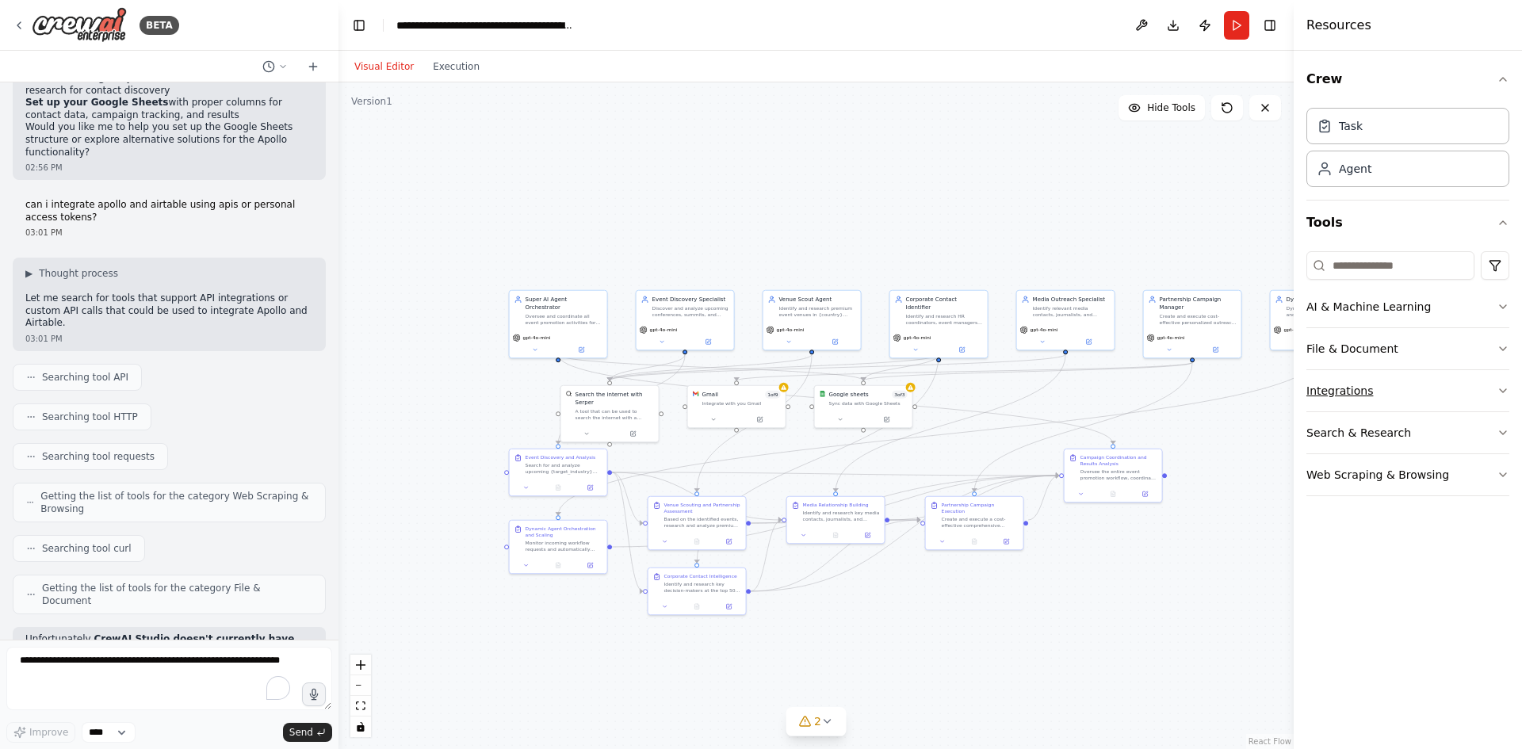
drag, startPoint x: 1450, startPoint y: 395, endPoint x: 1453, endPoint y: 379, distance: 16.2
click at [1452, 384] on button "Integrations" at bounding box center [1408, 390] width 203 height 41
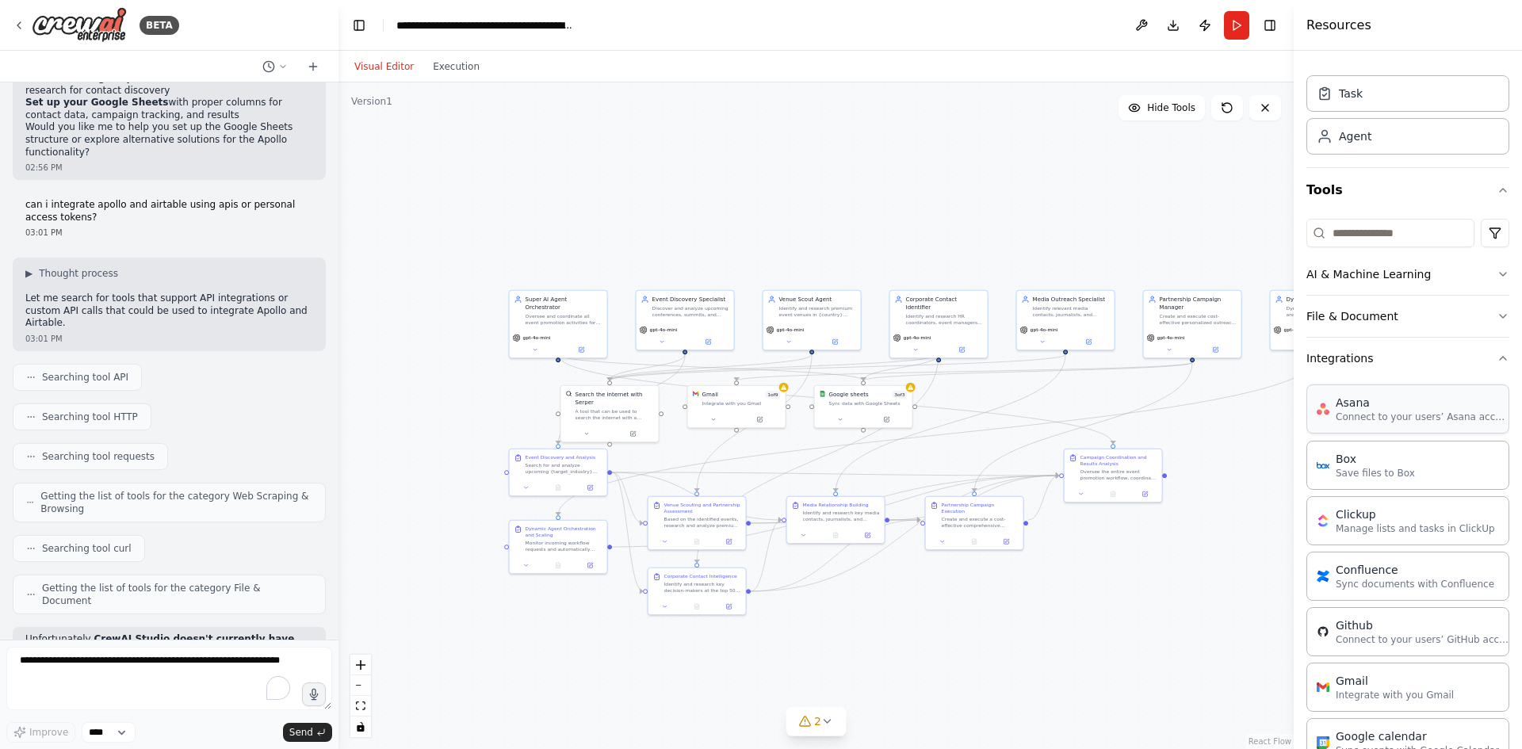
scroll to position [0, 0]
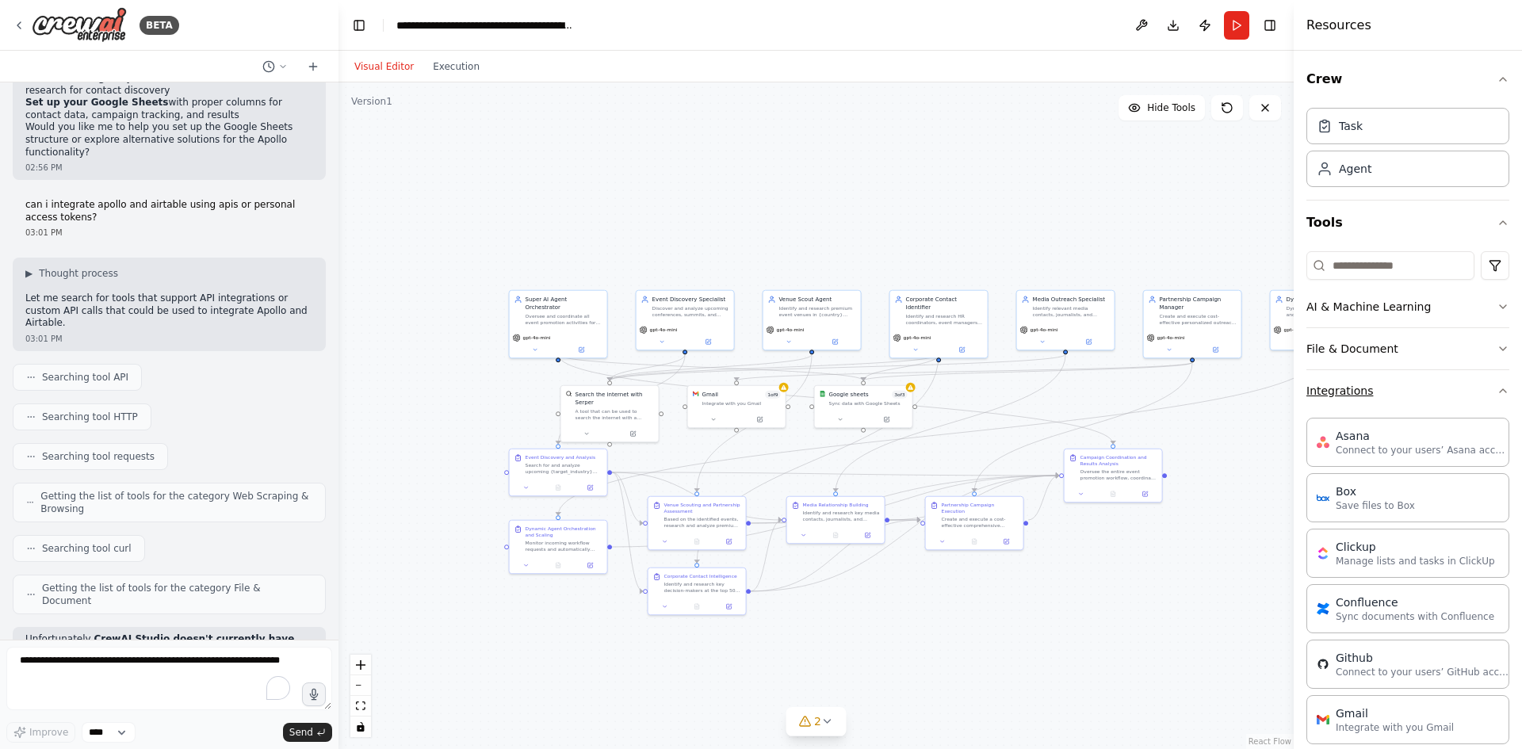
click at [1397, 389] on button "Integrations" at bounding box center [1408, 390] width 203 height 41
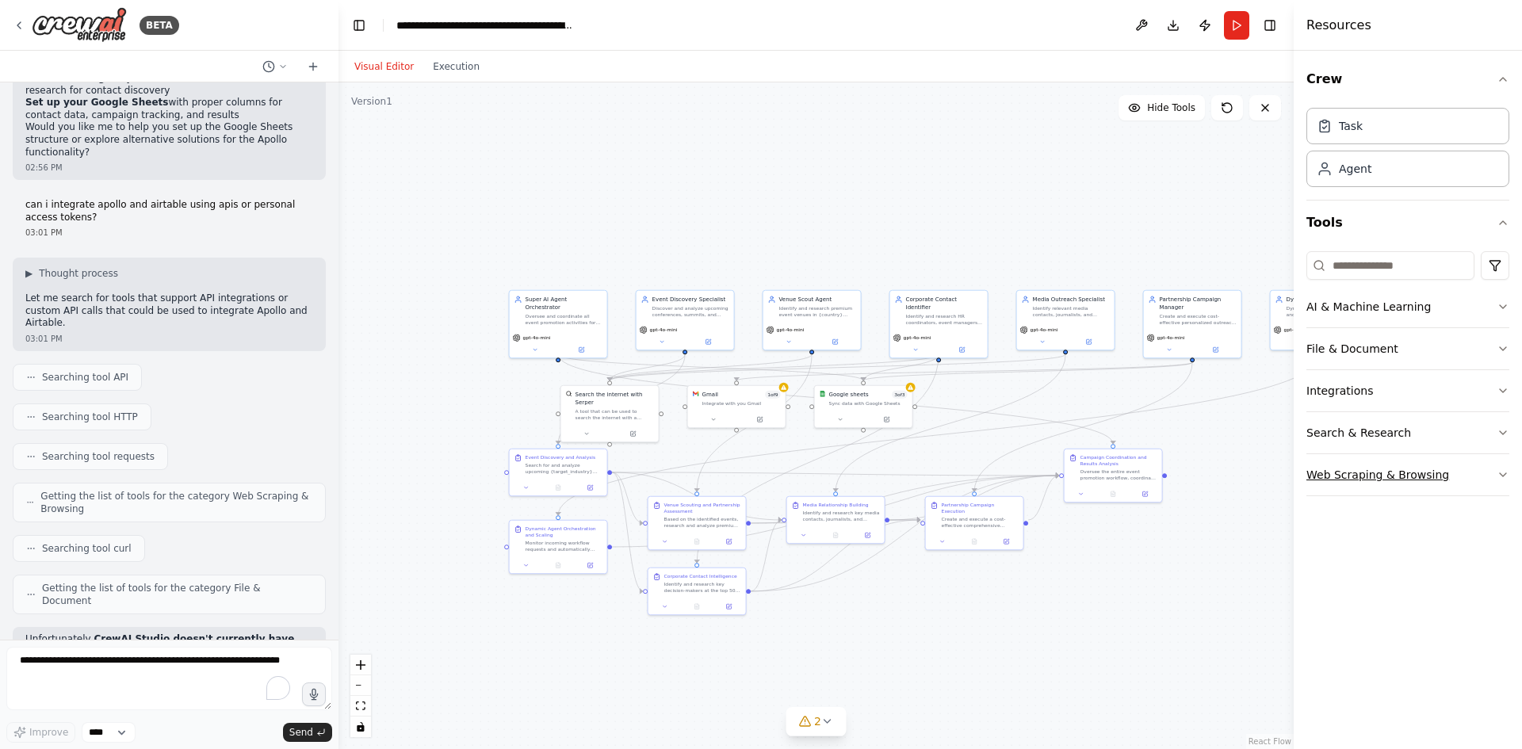
click at [1494, 477] on button "Web Scraping & Browsing" at bounding box center [1408, 474] width 203 height 41
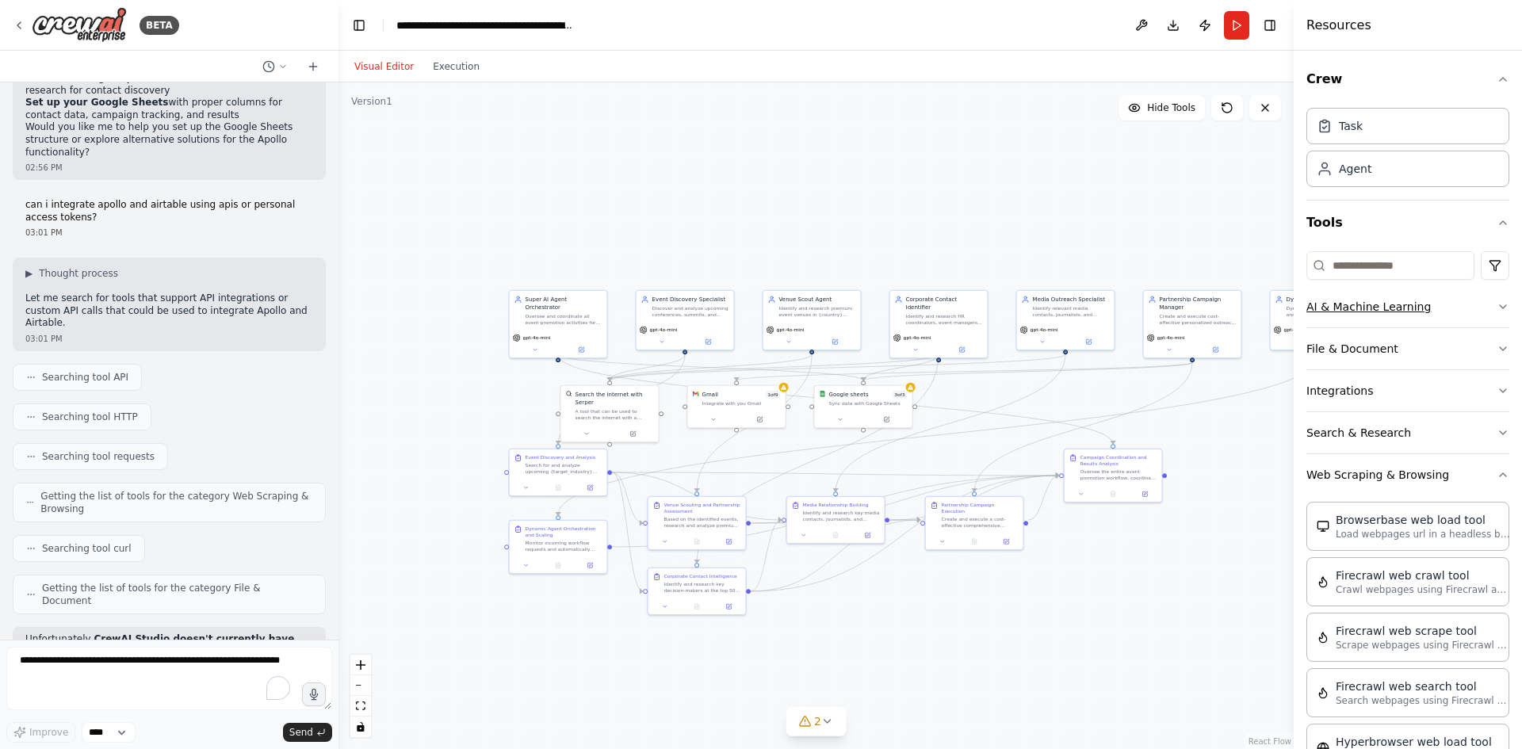
click at [1429, 320] on button "AI & Machine Learning" at bounding box center [1408, 306] width 203 height 41
